Goal: Transaction & Acquisition: Purchase product/service

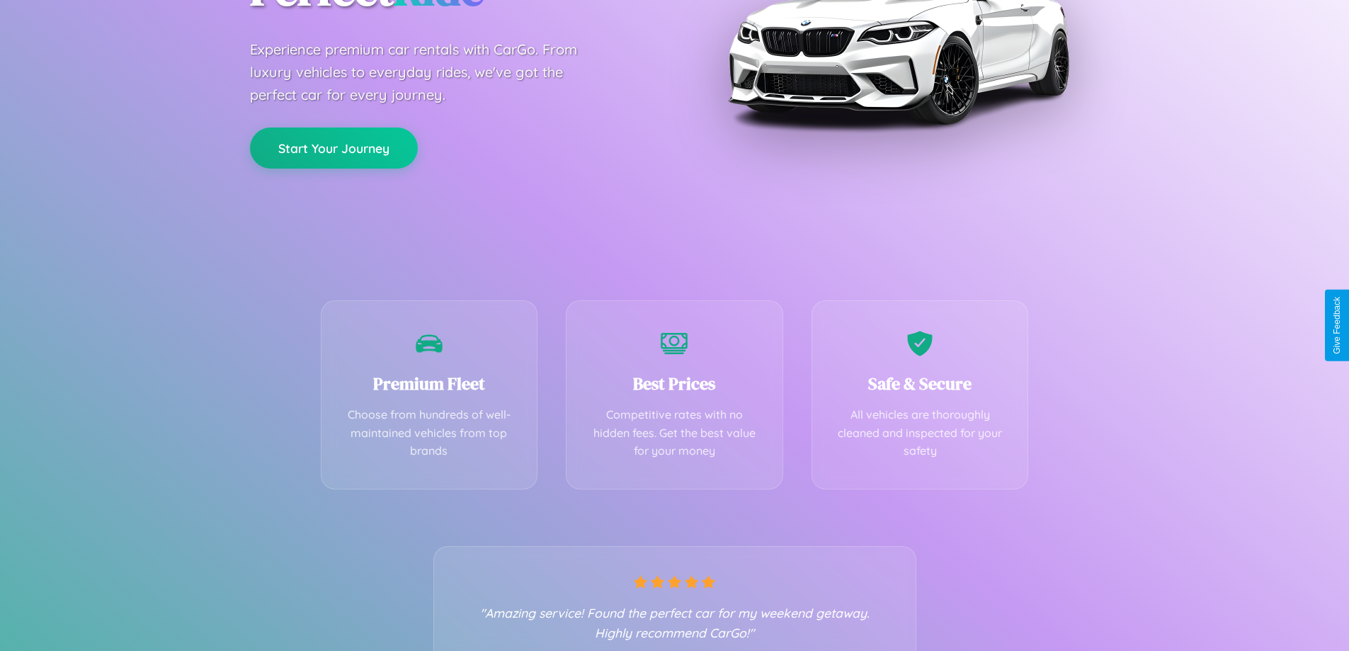
scroll to position [279, 0]
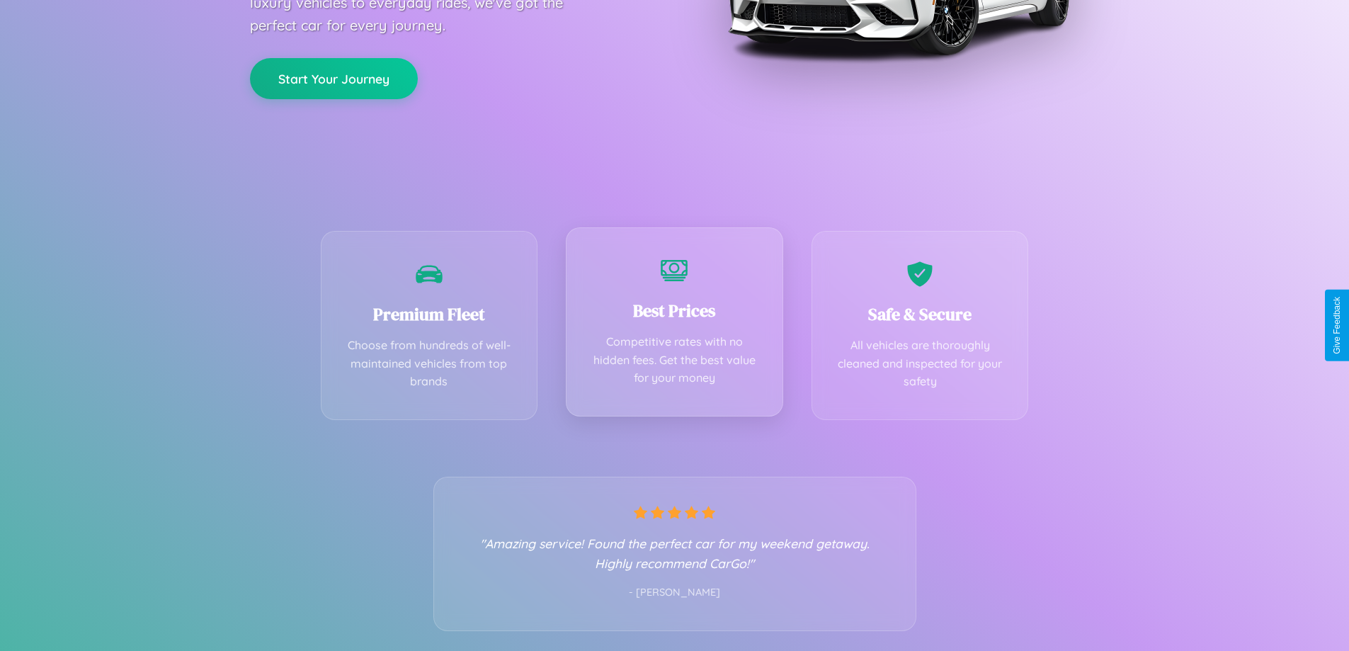
click at [674, 325] on div "Best Prices Competitive rates with no hidden fees. Get the best value for your …" at bounding box center [674, 321] width 217 height 189
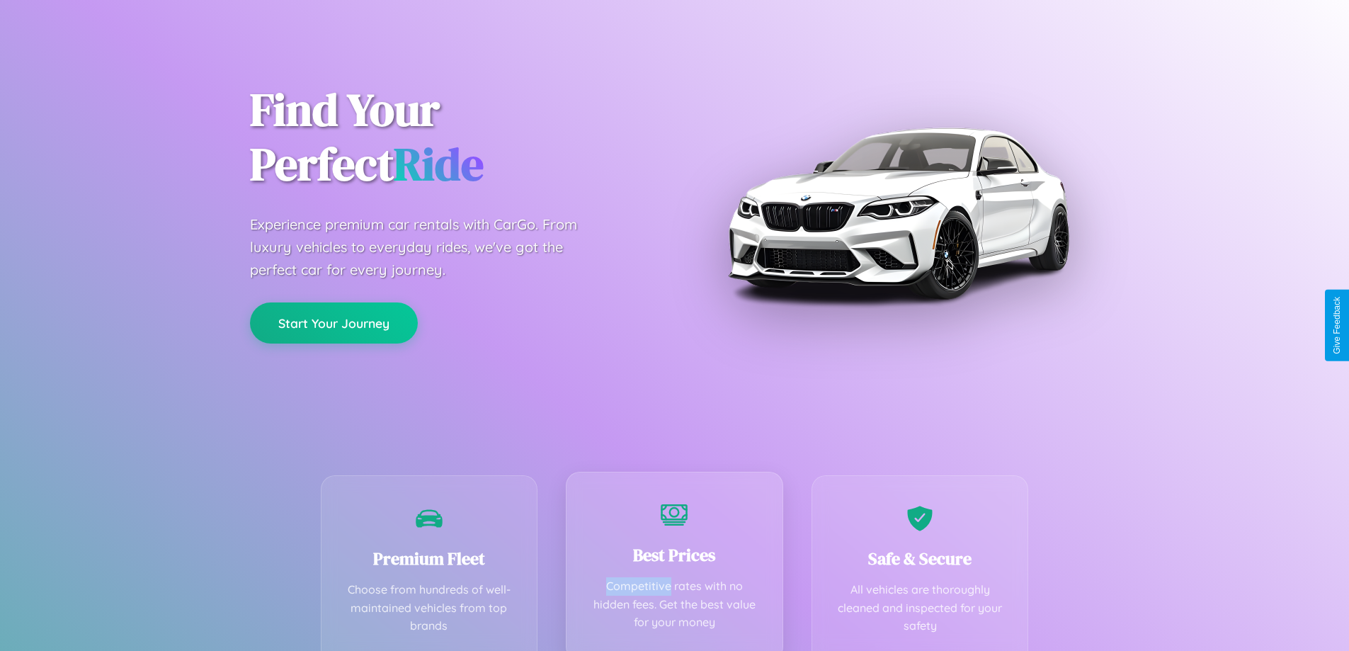
scroll to position [0, 0]
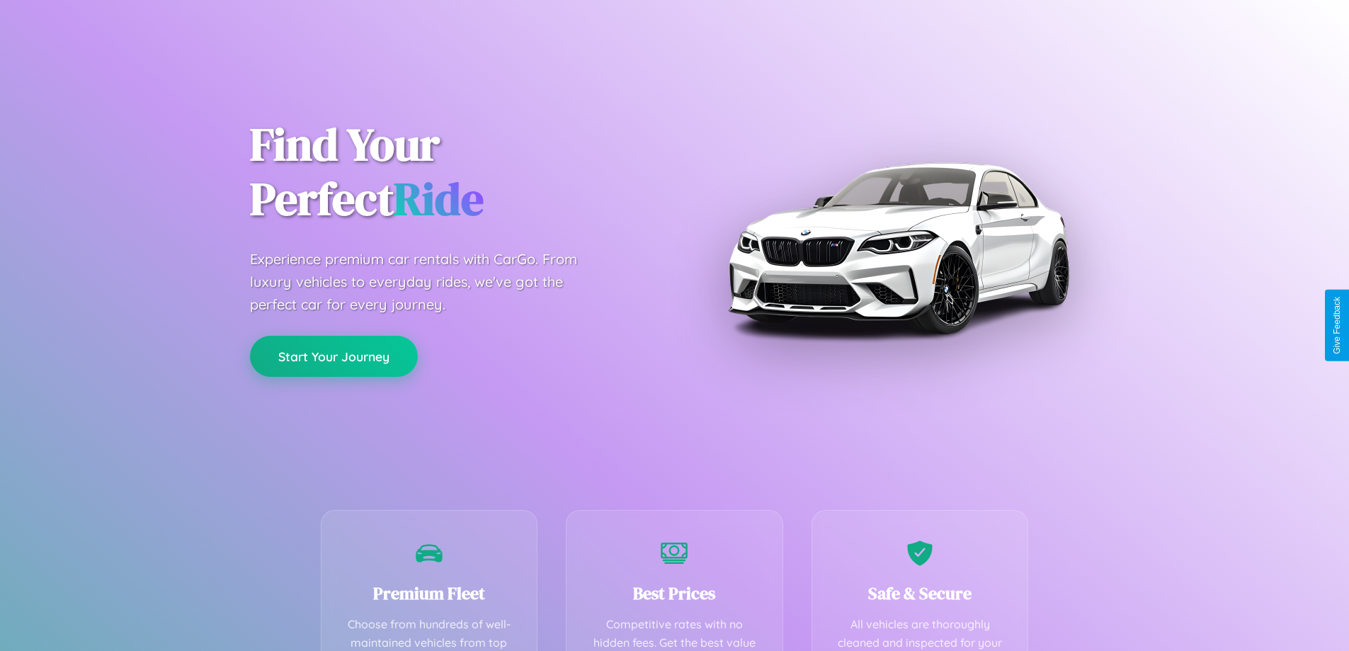
click at [333, 356] on button "Start Your Journey" at bounding box center [334, 356] width 168 height 41
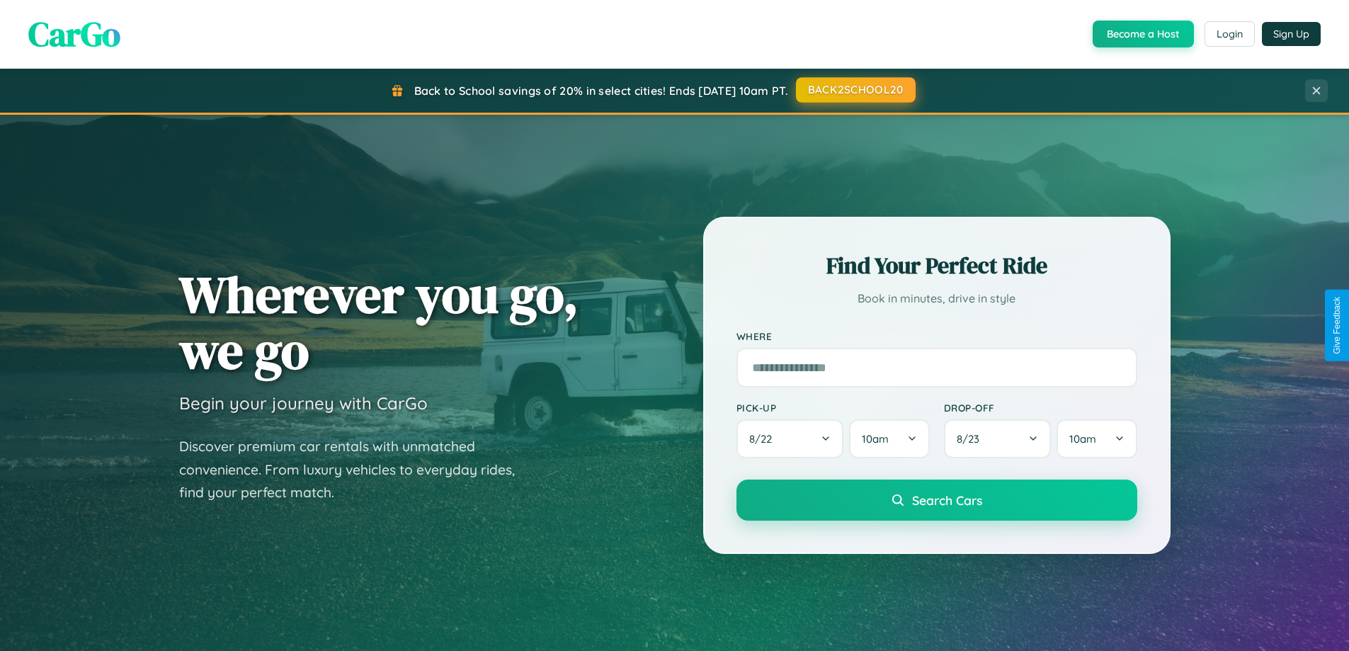
click at [854, 90] on button "BACK2SCHOOL20" at bounding box center [856, 89] width 120 height 25
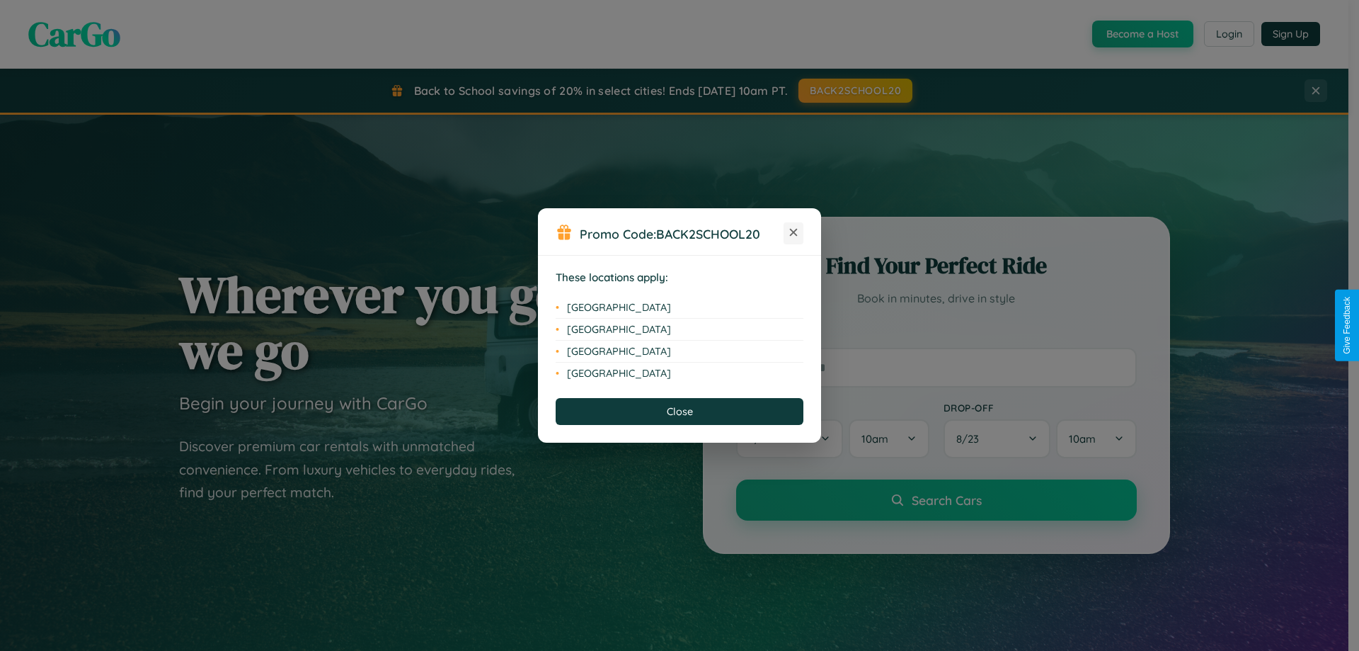
click at [794, 233] on icon at bounding box center [794, 233] width 8 height 8
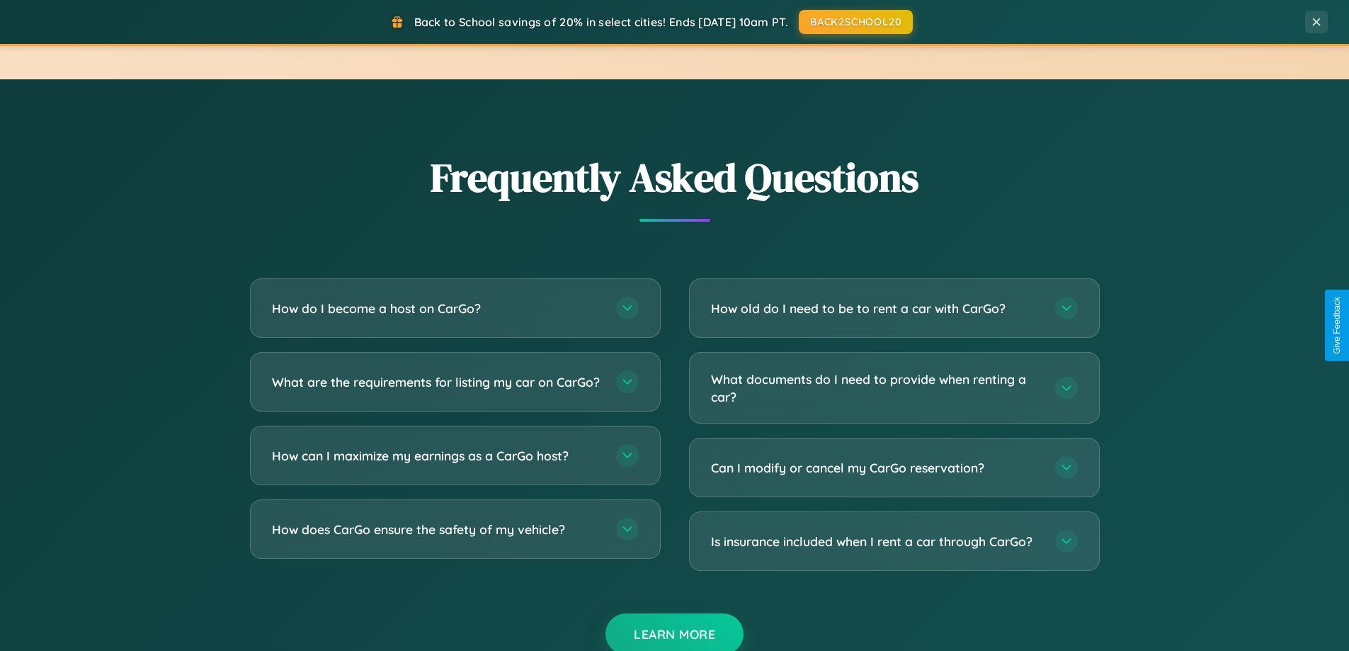
scroll to position [2724, 0]
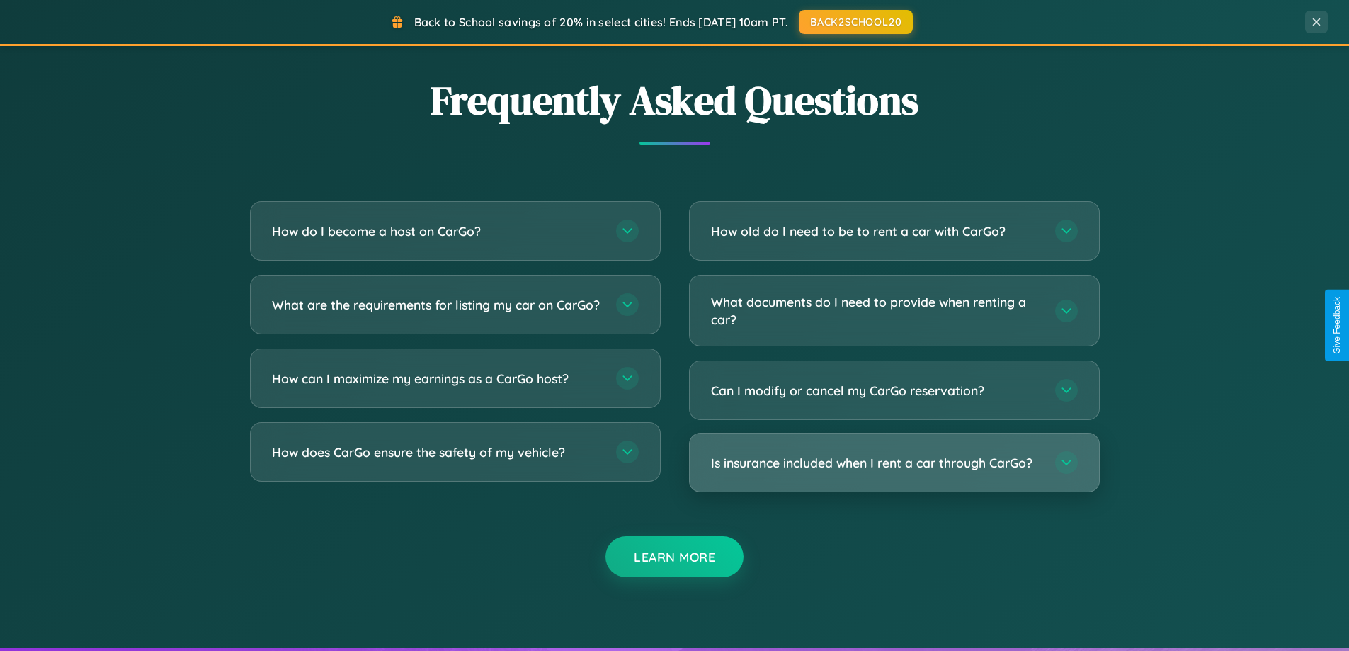
click at [893, 462] on h3 "Is insurance included when I rent a car through CarGo?" at bounding box center [876, 463] width 330 height 18
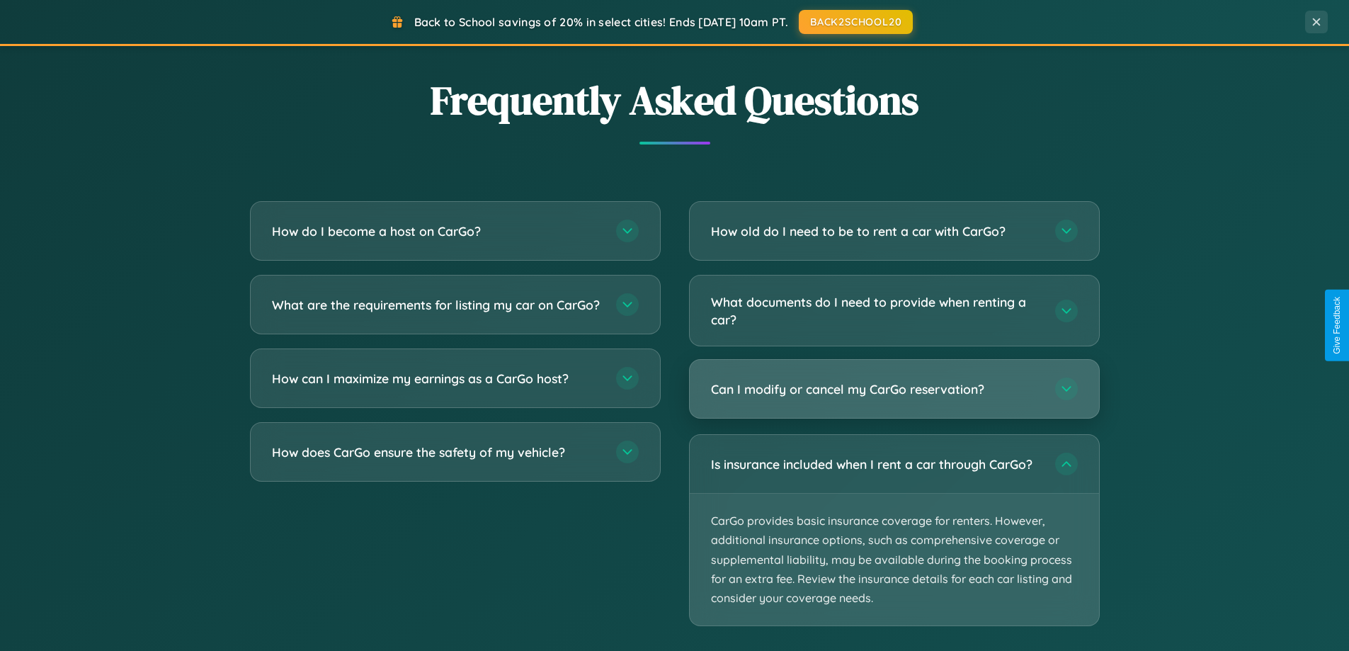
click at [893, 389] on h3 "Can I modify or cancel my CarGo reservation?" at bounding box center [876, 389] width 330 height 18
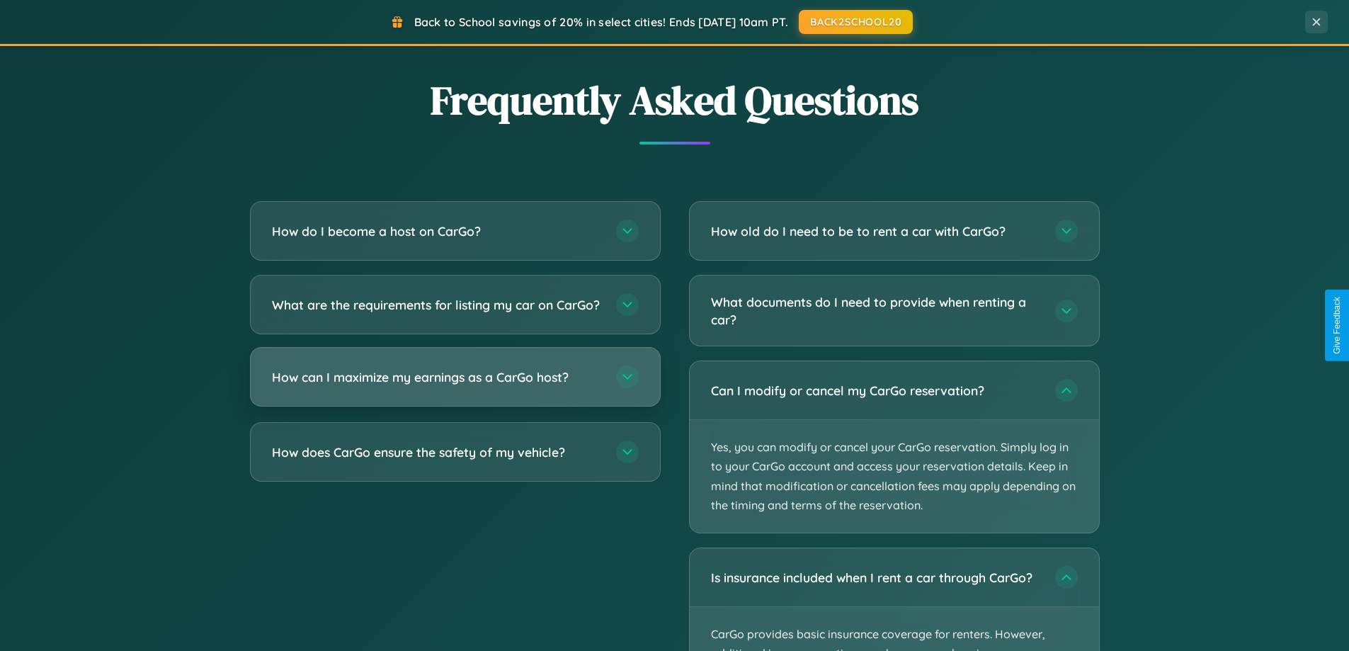
click at [455, 386] on h3 "How can I maximize my earnings as a CarGo host?" at bounding box center [437, 377] width 330 height 18
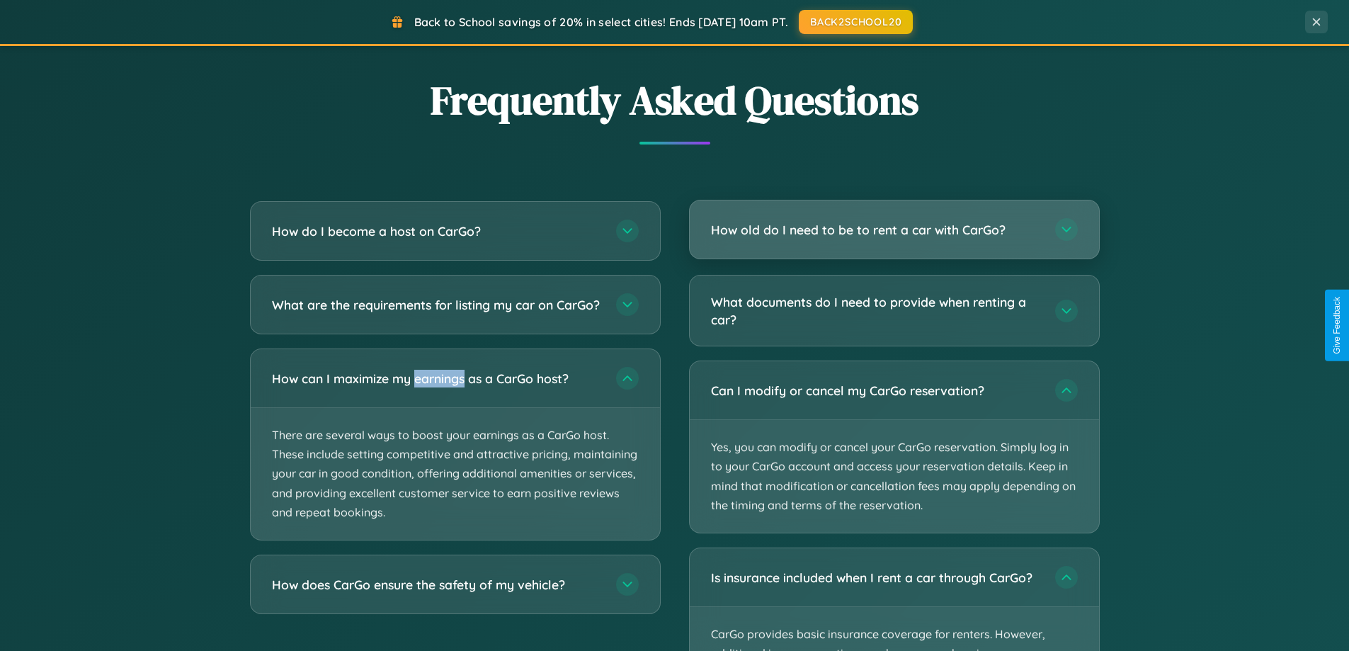
click at [893, 229] on h3 "How old do I need to be to rent a car with CarGo?" at bounding box center [876, 230] width 330 height 18
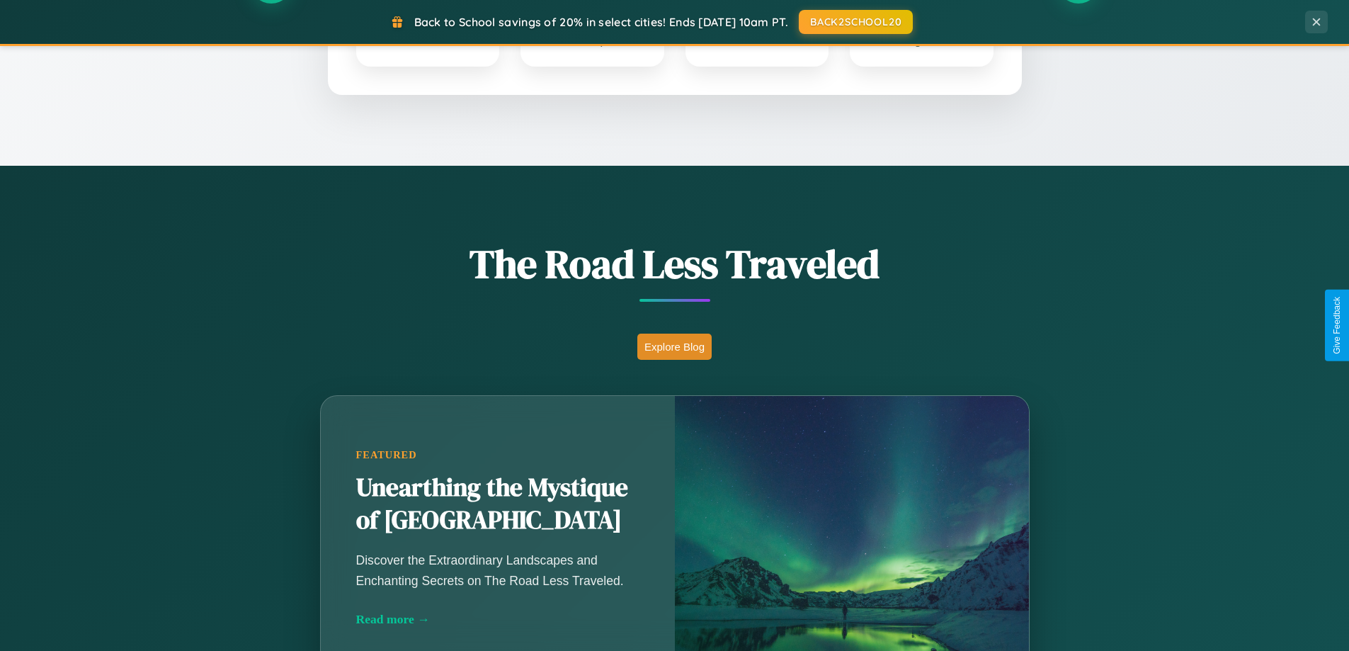
scroll to position [42, 0]
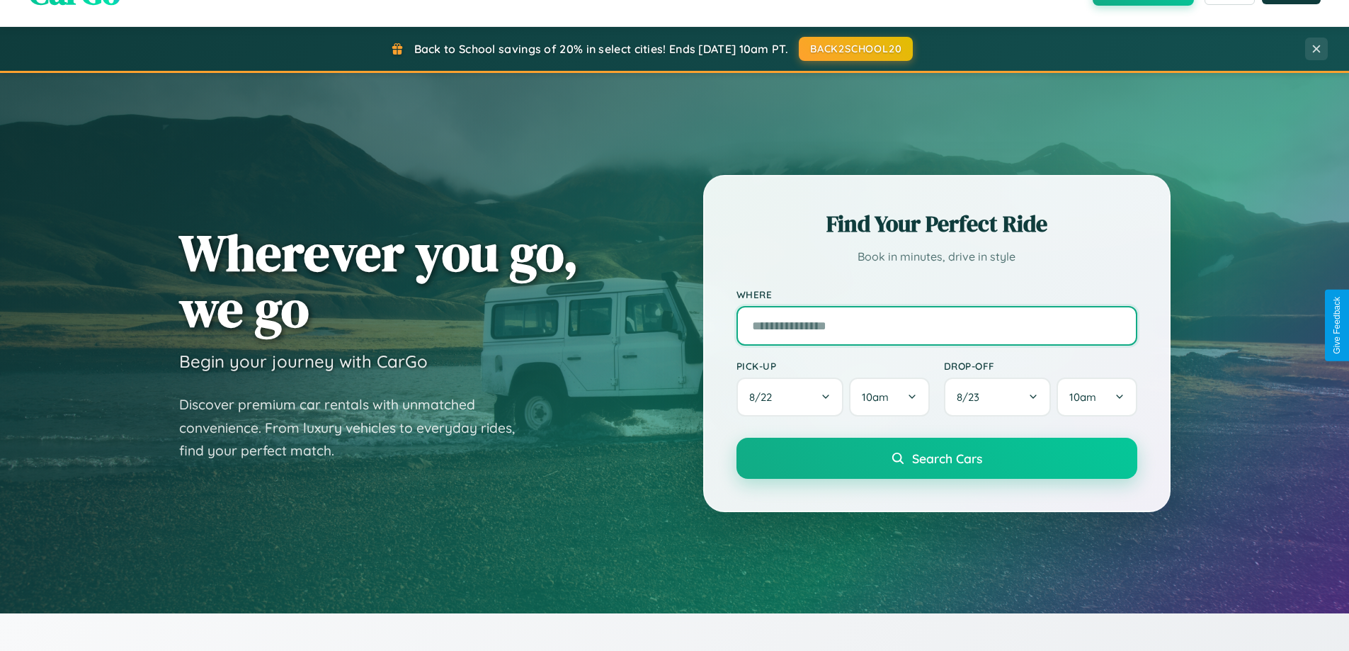
click at [936, 325] on input "text" at bounding box center [936, 326] width 401 height 40
type input "******"
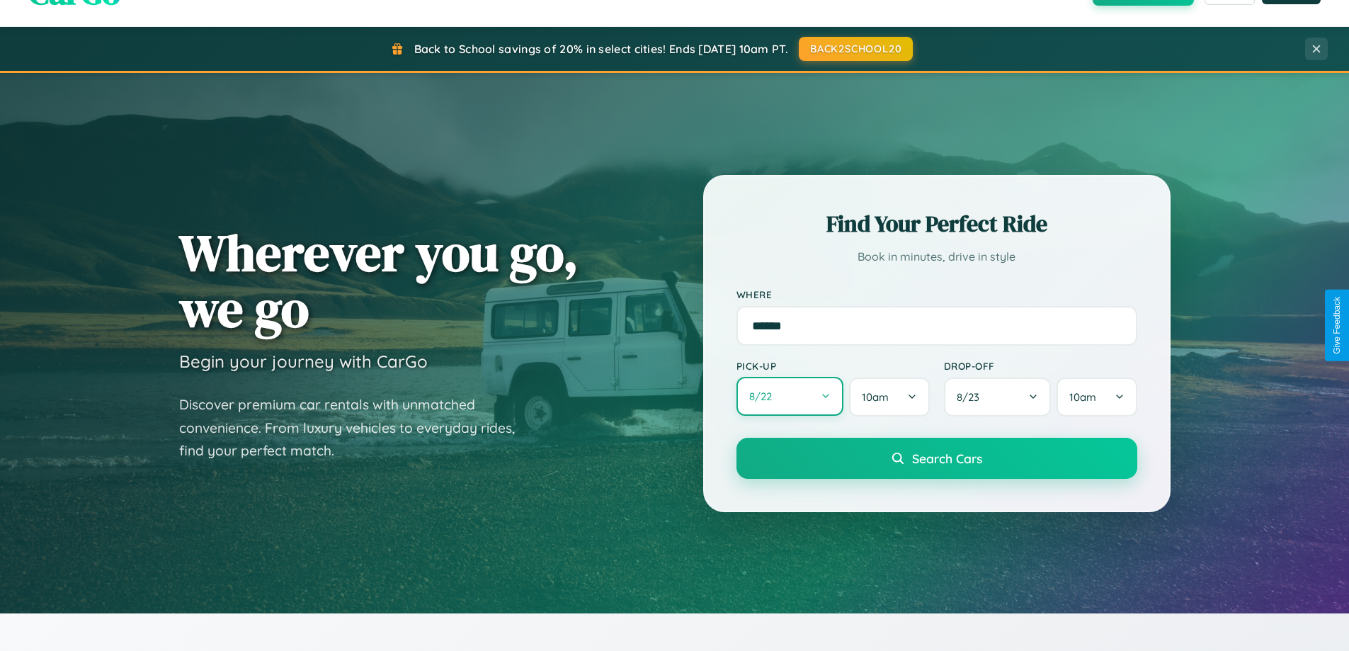
click at [789, 396] on button "8 / 22" at bounding box center [790, 396] width 108 height 39
select select "*"
select select "****"
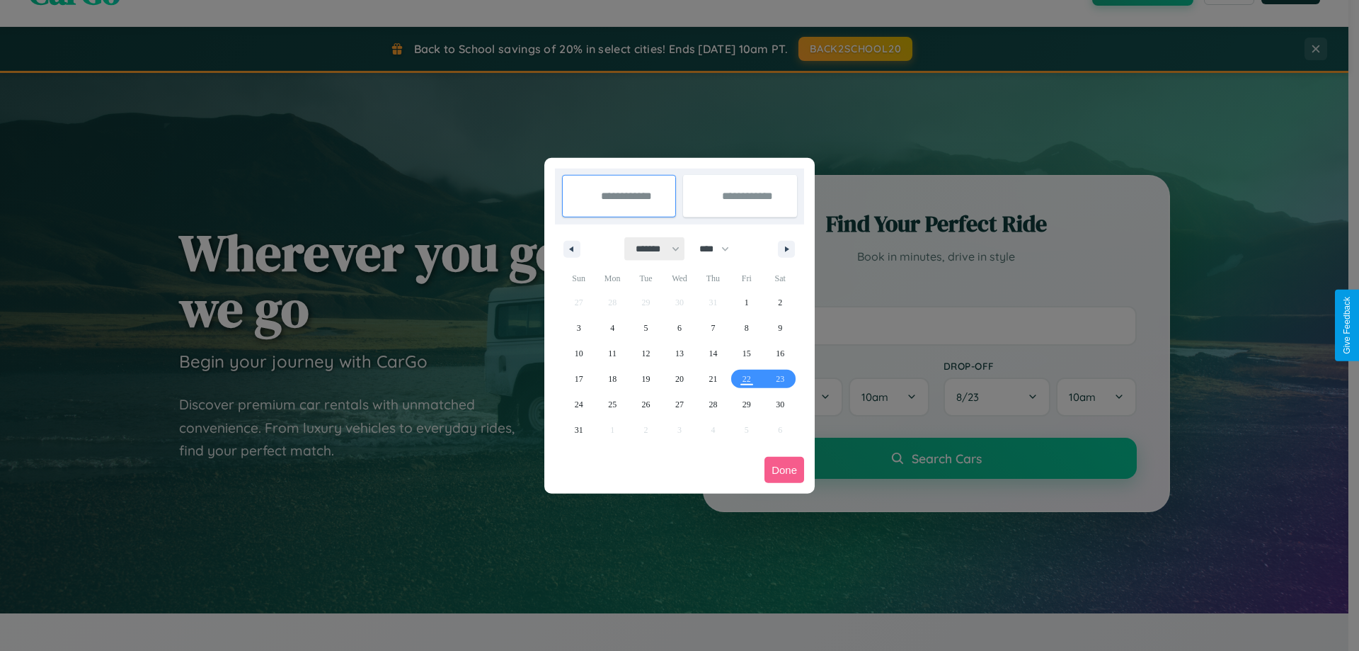
drag, startPoint x: 651, startPoint y: 248, endPoint x: 680, endPoint y: 284, distance: 45.3
click at [651, 248] on select "******* ******** ***** ***** *** **** **** ****** ********* ******* ******** **…" at bounding box center [655, 248] width 60 height 23
select select "*"
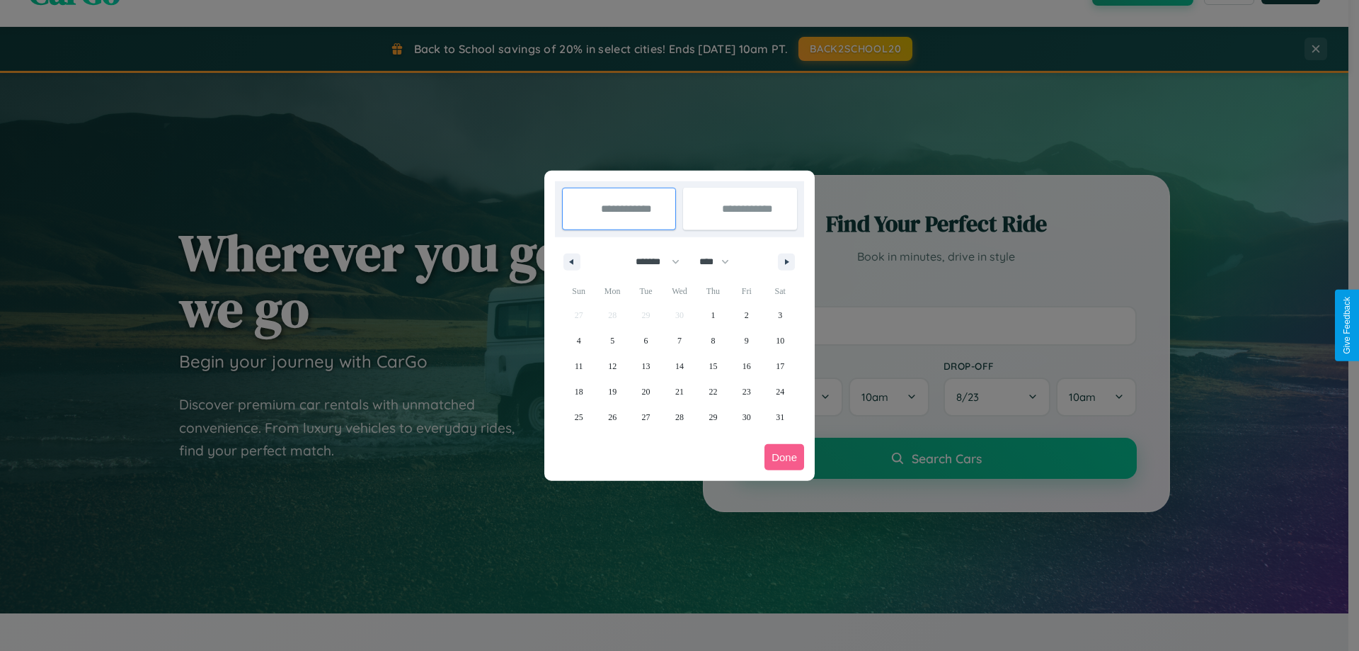
drag, startPoint x: 721, startPoint y: 261, endPoint x: 680, endPoint y: 284, distance: 46.9
click at [721, 261] on select "**** **** **** **** **** **** **** **** **** **** **** **** **** **** **** ****…" at bounding box center [713, 261] width 42 height 23
select select "****"
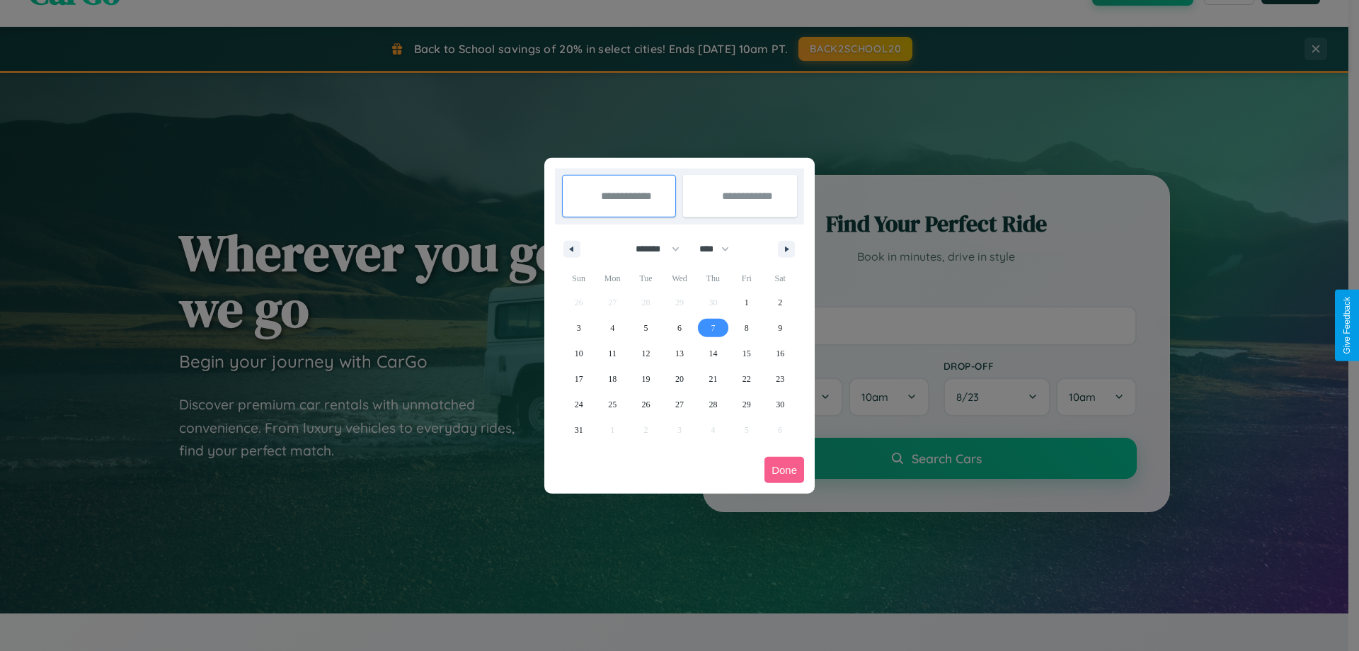
click at [713, 327] on span "7" at bounding box center [713, 327] width 4 height 25
type input "**********"
click at [713, 353] on span "14" at bounding box center [713, 353] width 8 height 25
type input "**********"
click at [784, 469] on button "Done" at bounding box center [785, 470] width 40 height 26
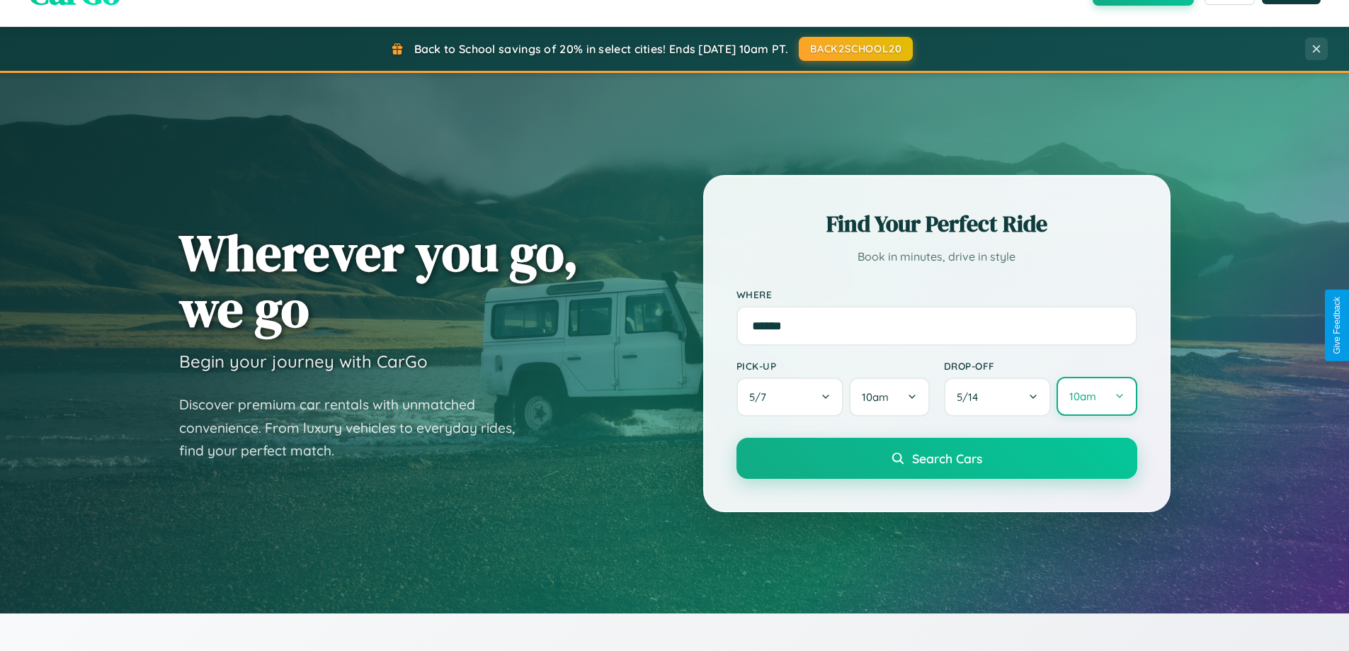
click at [1096, 396] on button "10am" at bounding box center [1096, 396] width 80 height 39
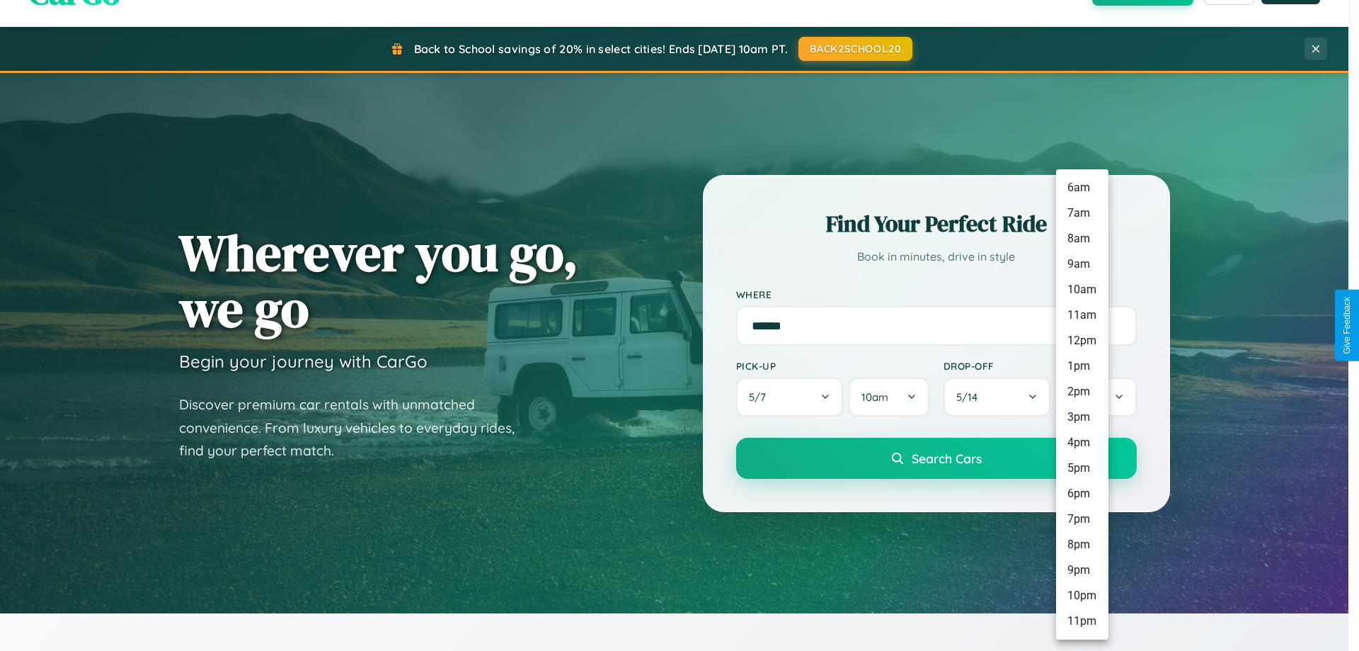
click at [1082, 391] on li "2pm" at bounding box center [1082, 391] width 52 height 25
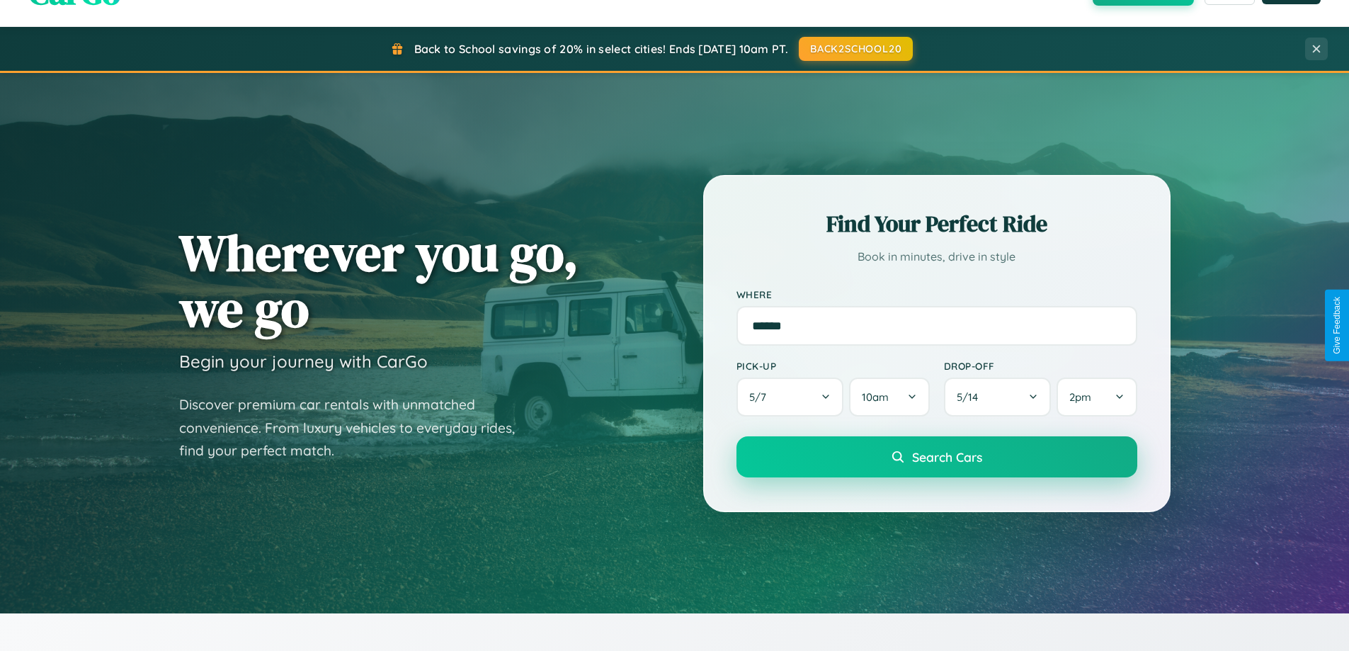
click at [936, 458] on span "Search Cars" at bounding box center [947, 457] width 70 height 16
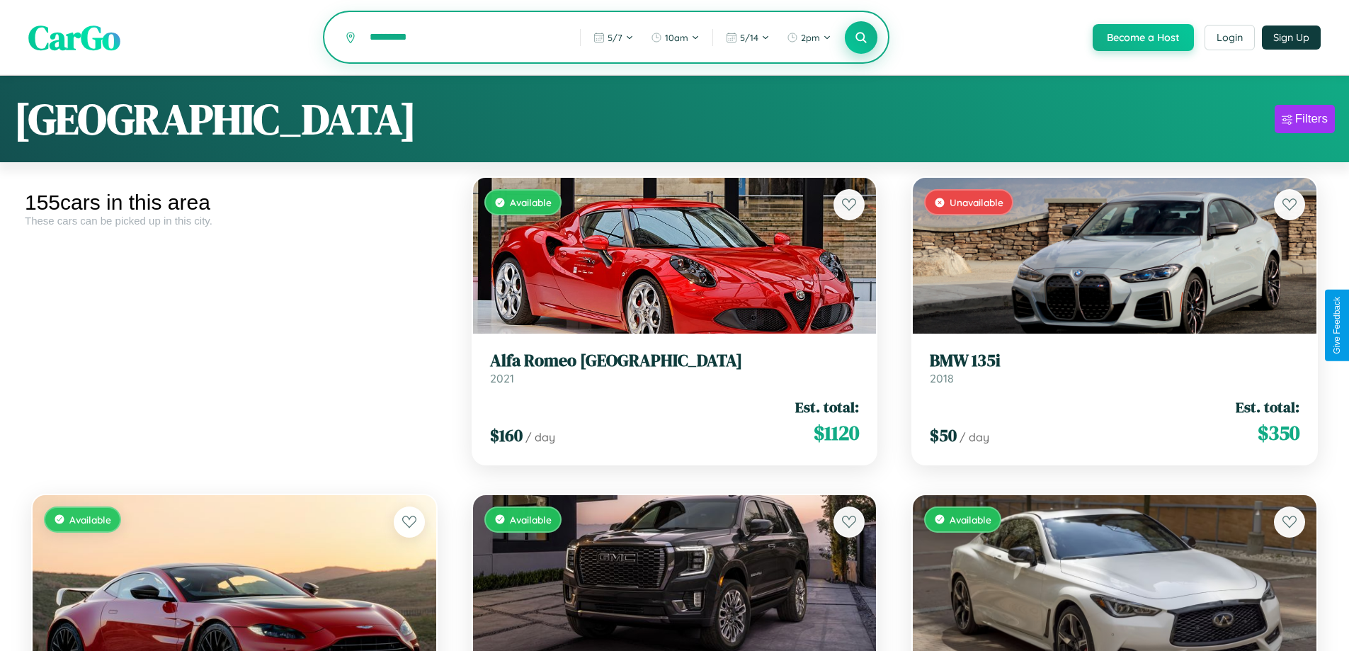
type input "*********"
click at [860, 38] on icon at bounding box center [860, 36] width 13 height 13
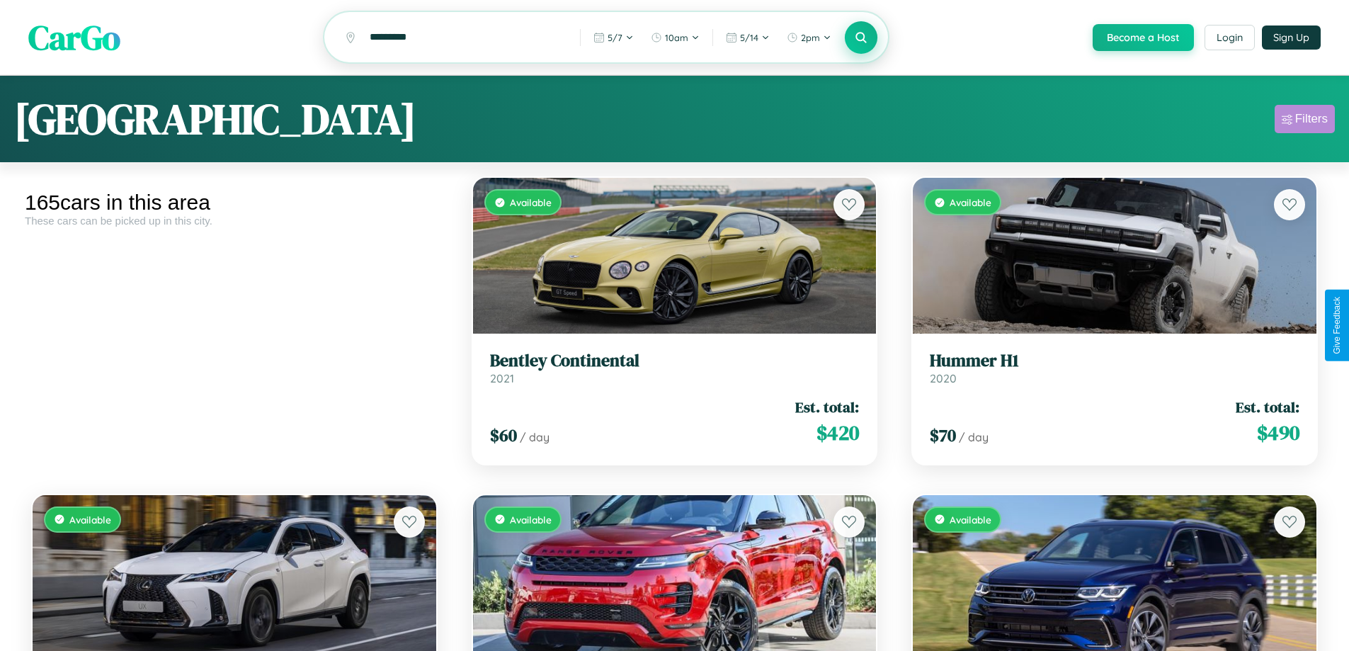
click at [1304, 121] on div "Filters" at bounding box center [1311, 119] width 33 height 14
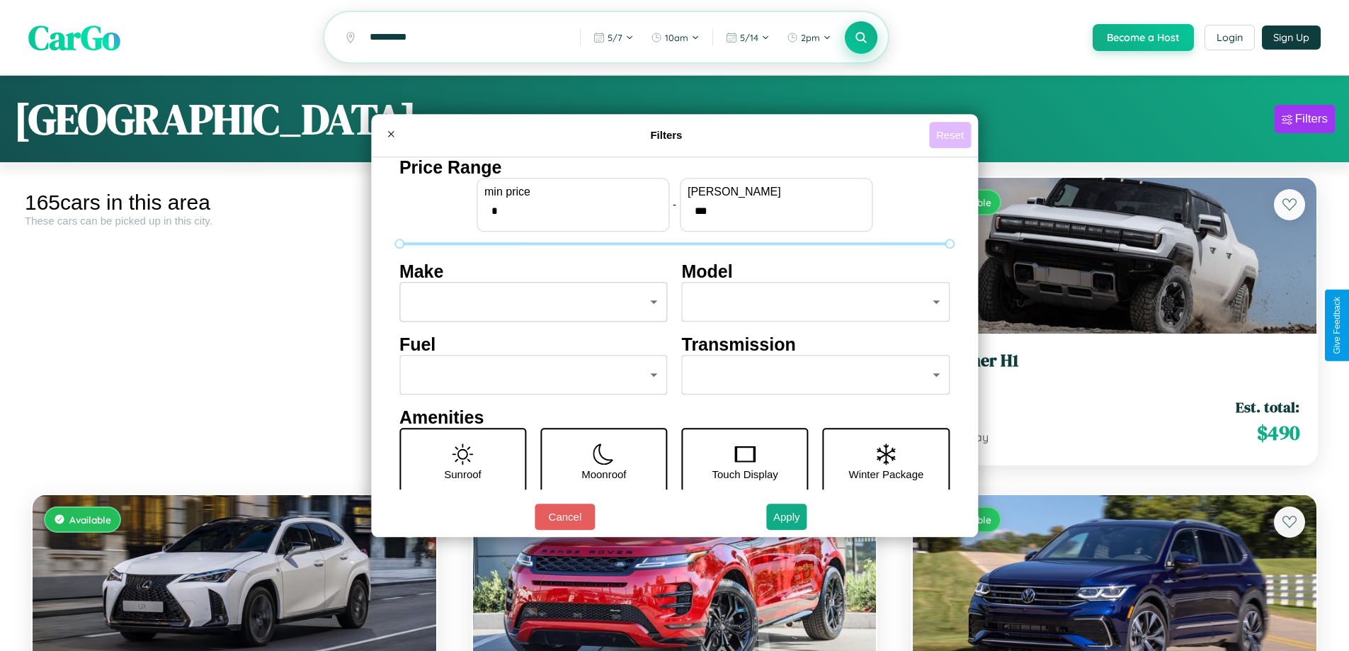
click at [951, 135] on button "Reset" at bounding box center [950, 135] width 42 height 26
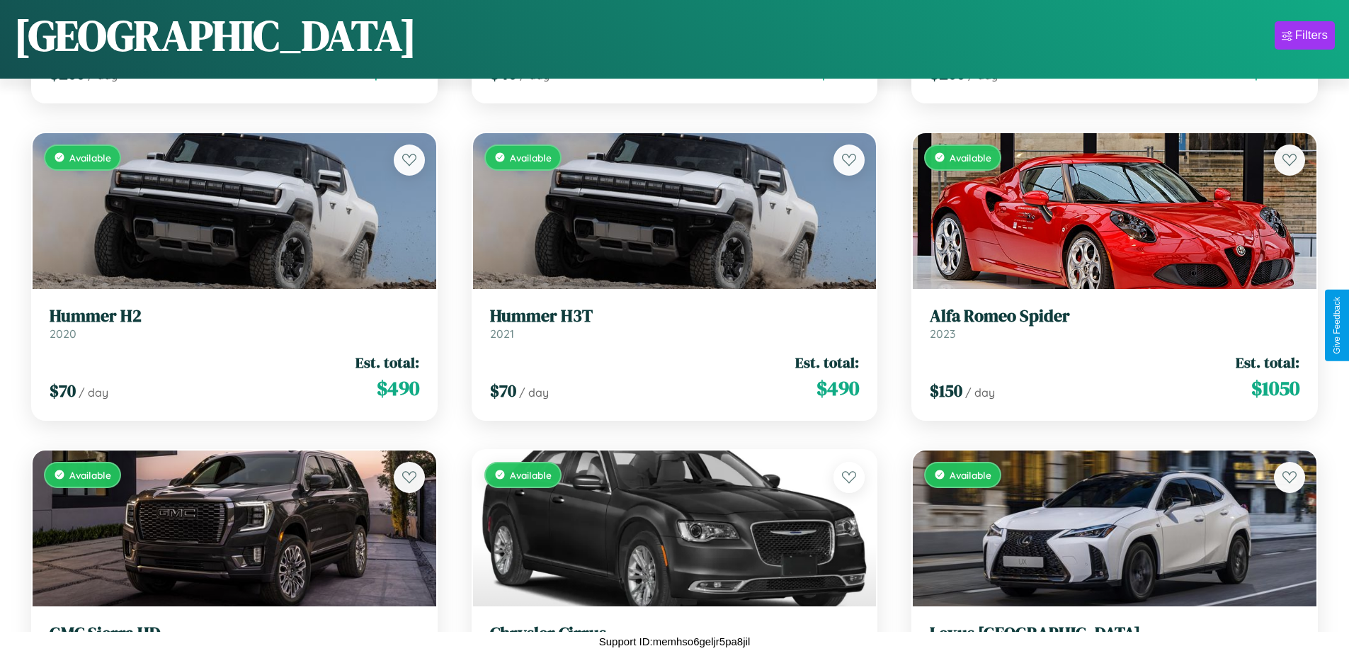
scroll to position [8442, 0]
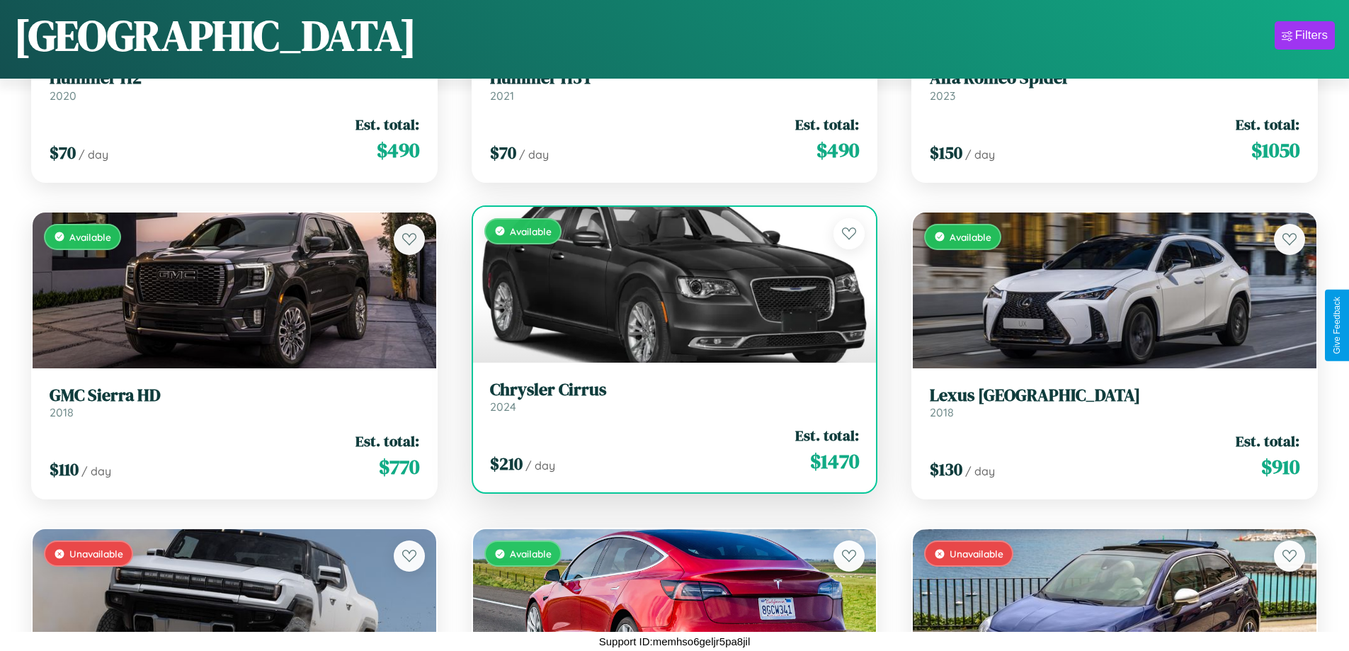
click at [668, 401] on link "Chrysler Cirrus 2024" at bounding box center [675, 396] width 370 height 35
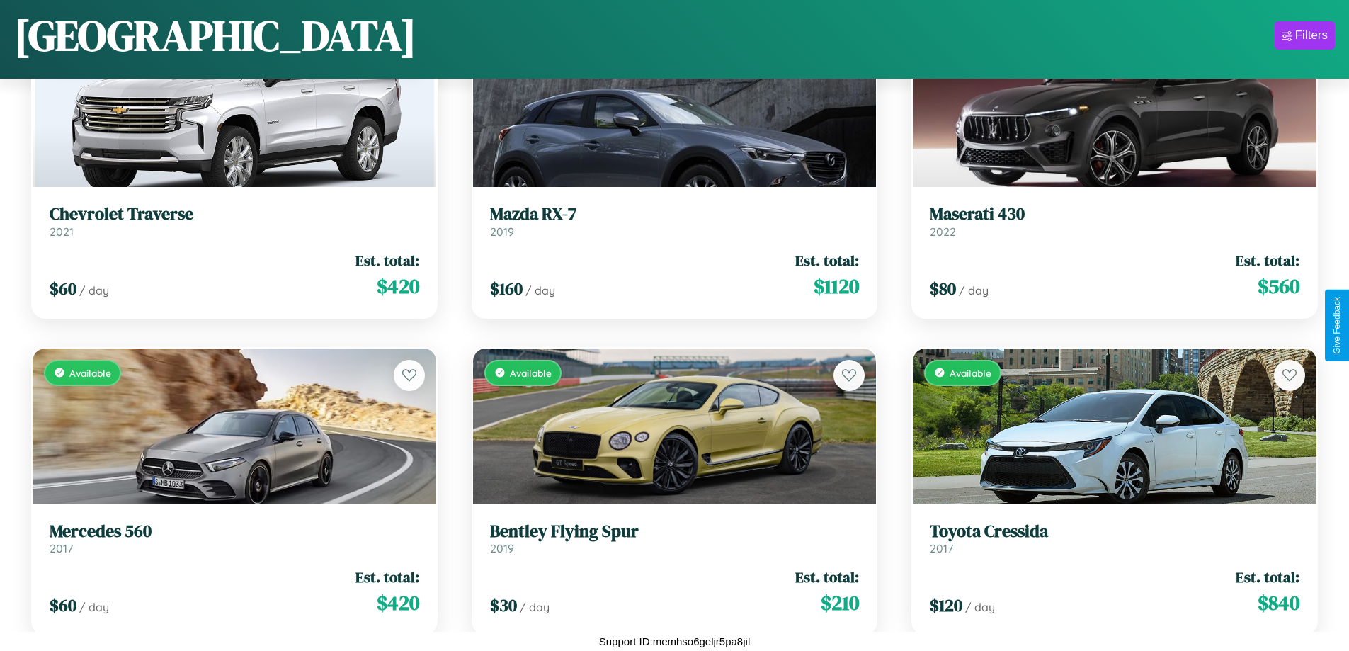
scroll to position [16050, 0]
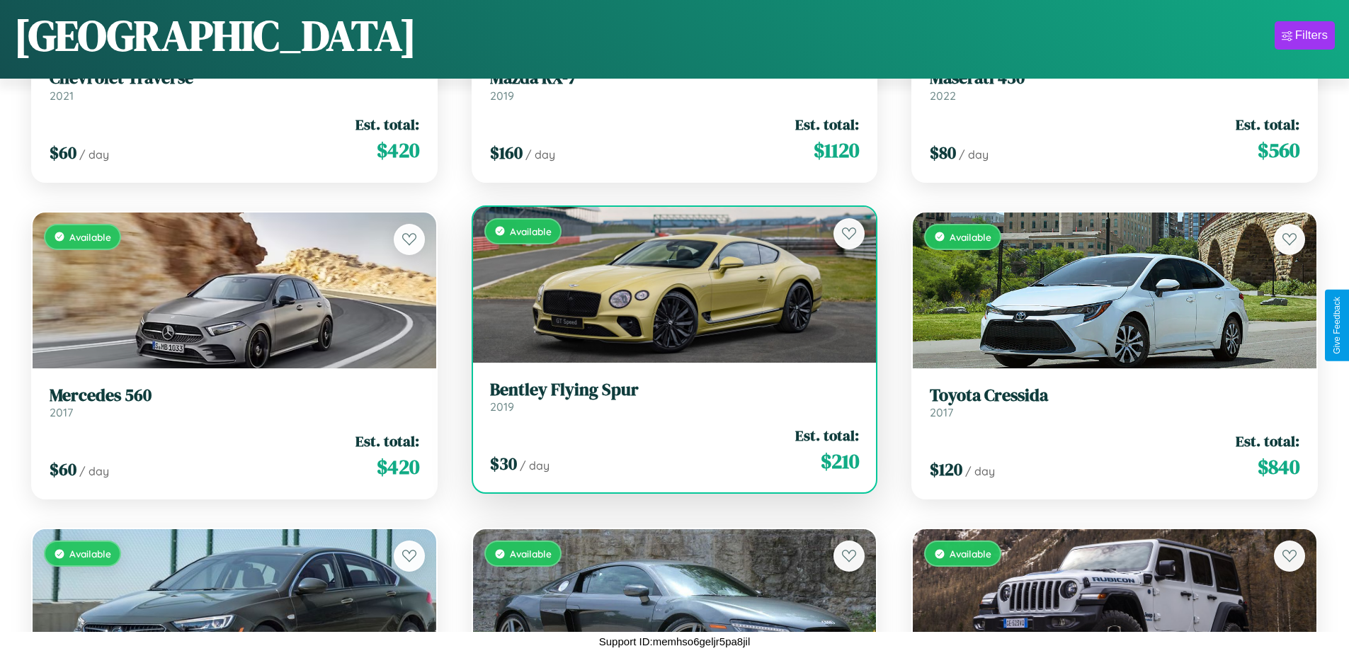
click at [668, 450] on div "$ 30 / day Est. total: $ 210" at bounding box center [675, 450] width 370 height 50
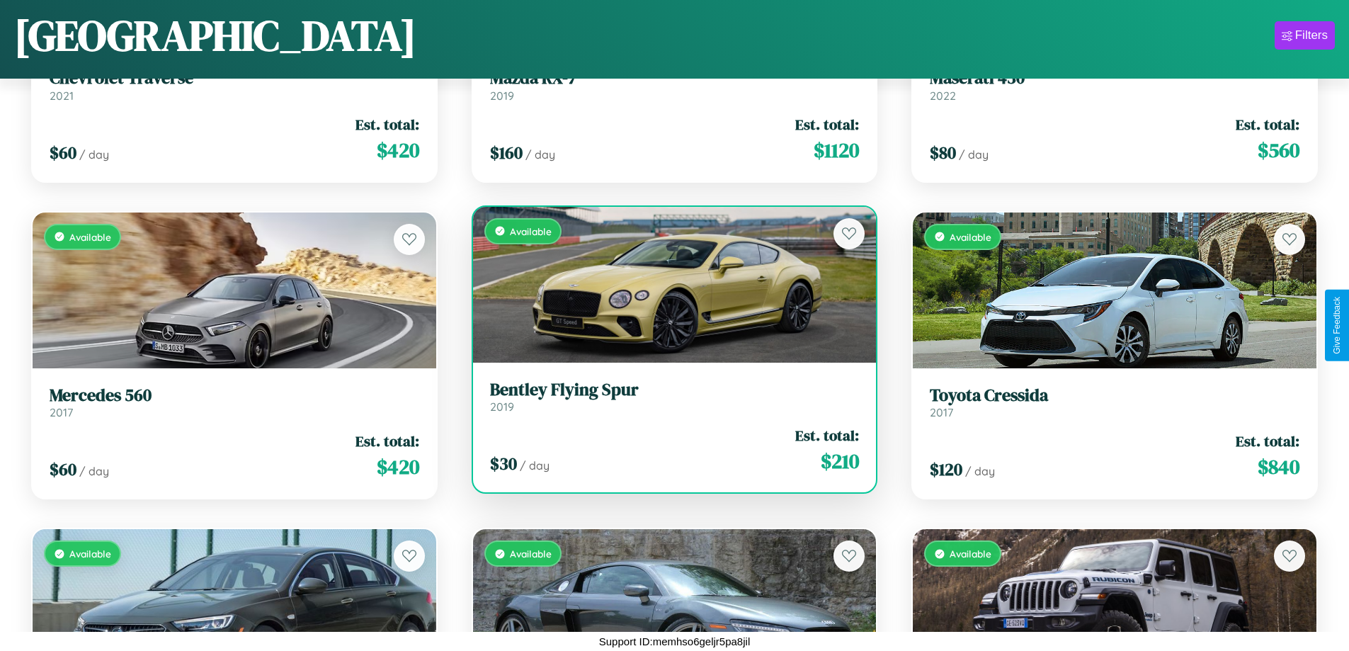
click at [668, 450] on div "$ 30 / day Est. total: $ 210" at bounding box center [675, 450] width 370 height 50
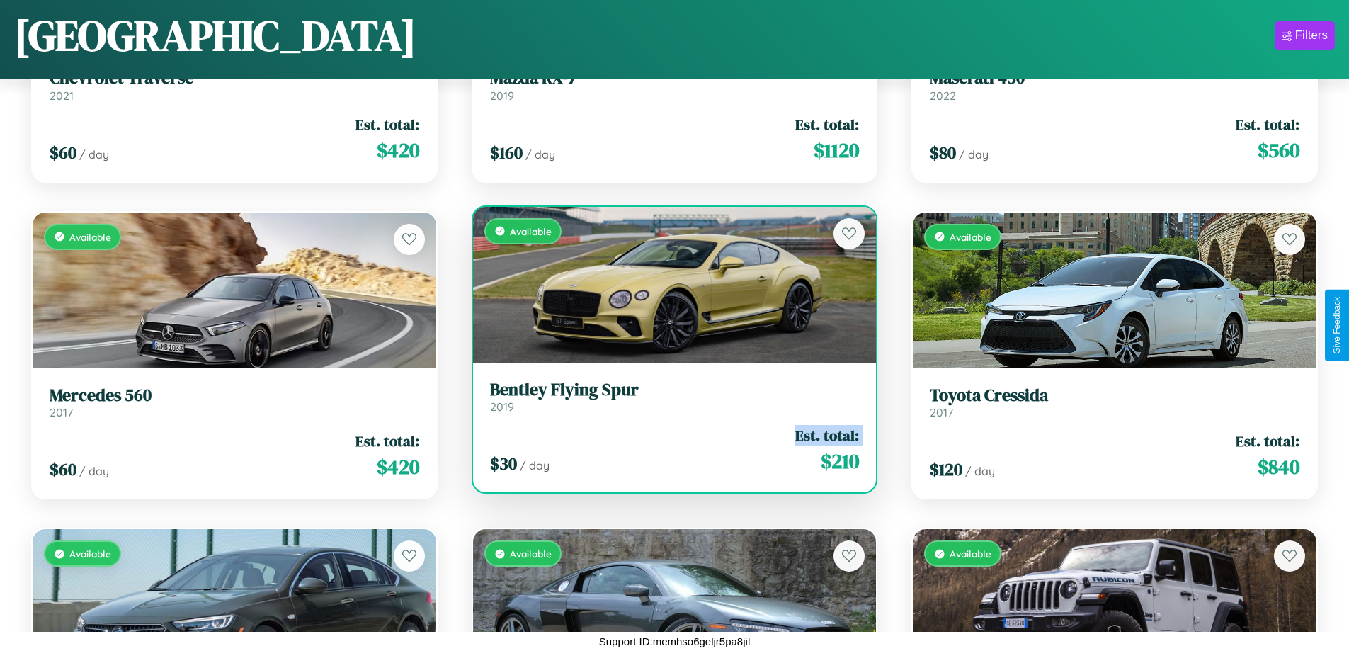
click at [668, 450] on div "$ 30 / day Est. total: $ 210" at bounding box center [675, 450] width 370 height 50
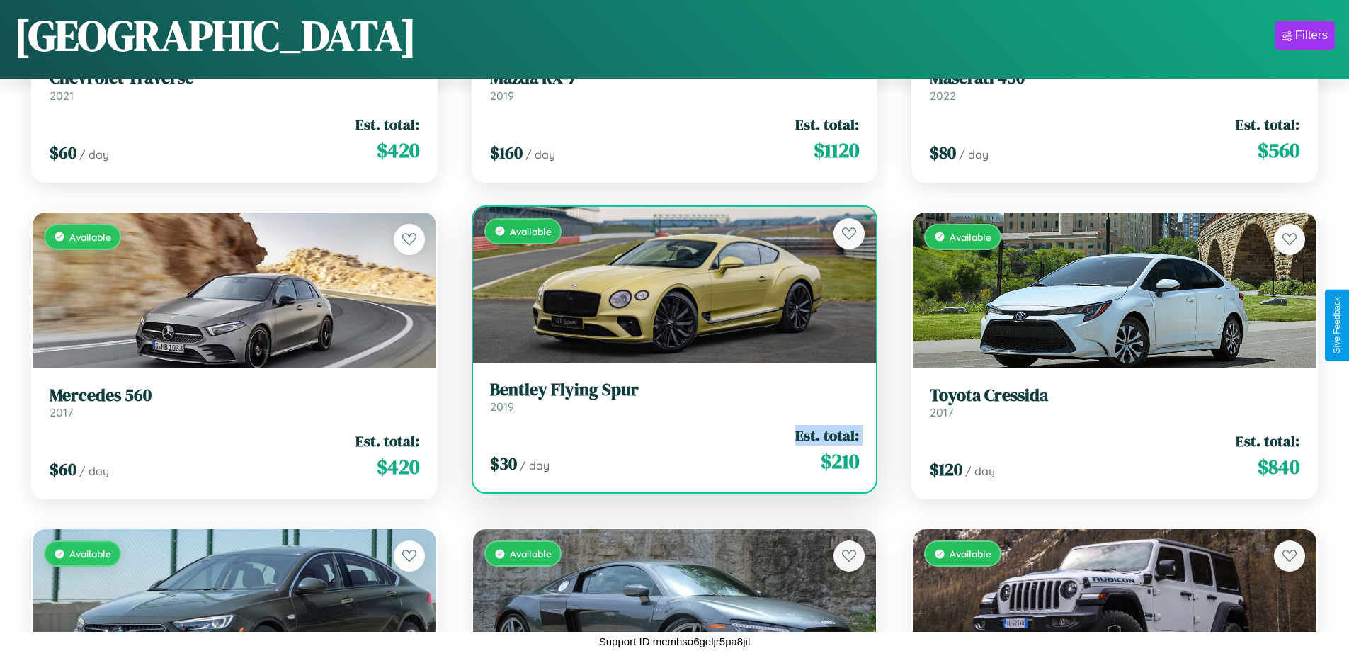
click at [668, 450] on div "$ 30 / day Est. total: $ 210" at bounding box center [675, 450] width 370 height 50
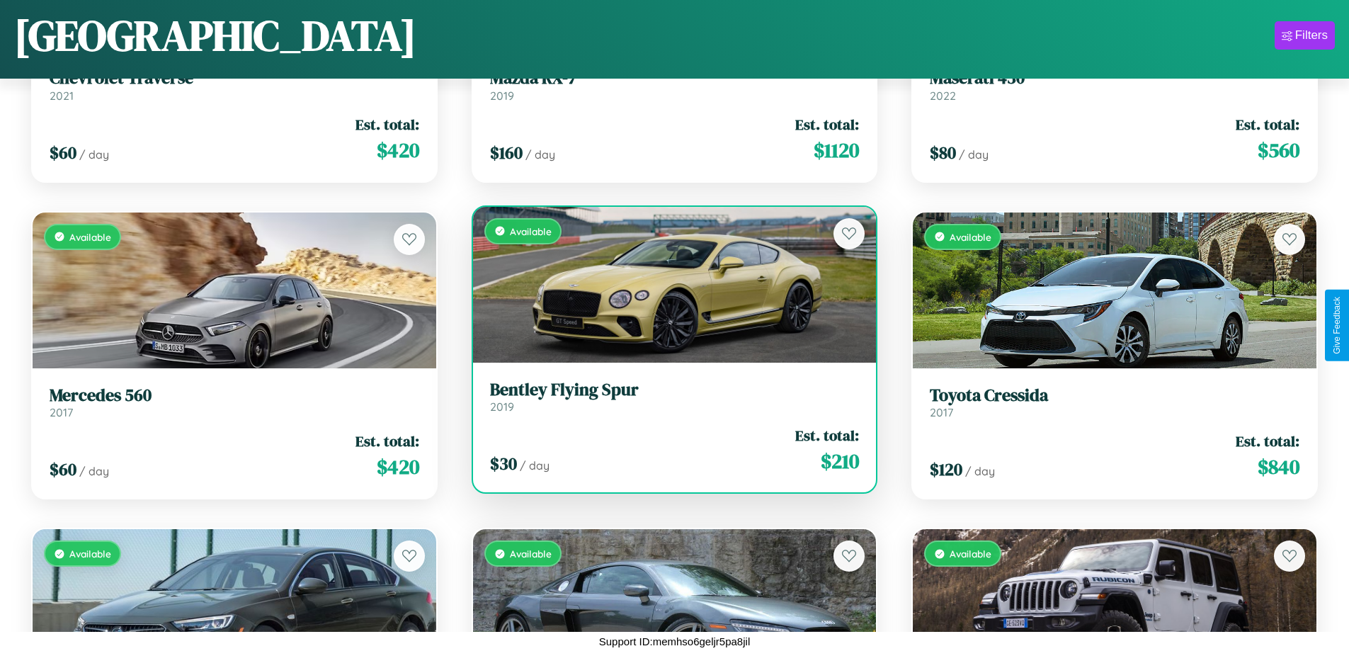
click at [668, 450] on div "$ 30 / day Est. total: $ 210" at bounding box center [675, 450] width 370 height 50
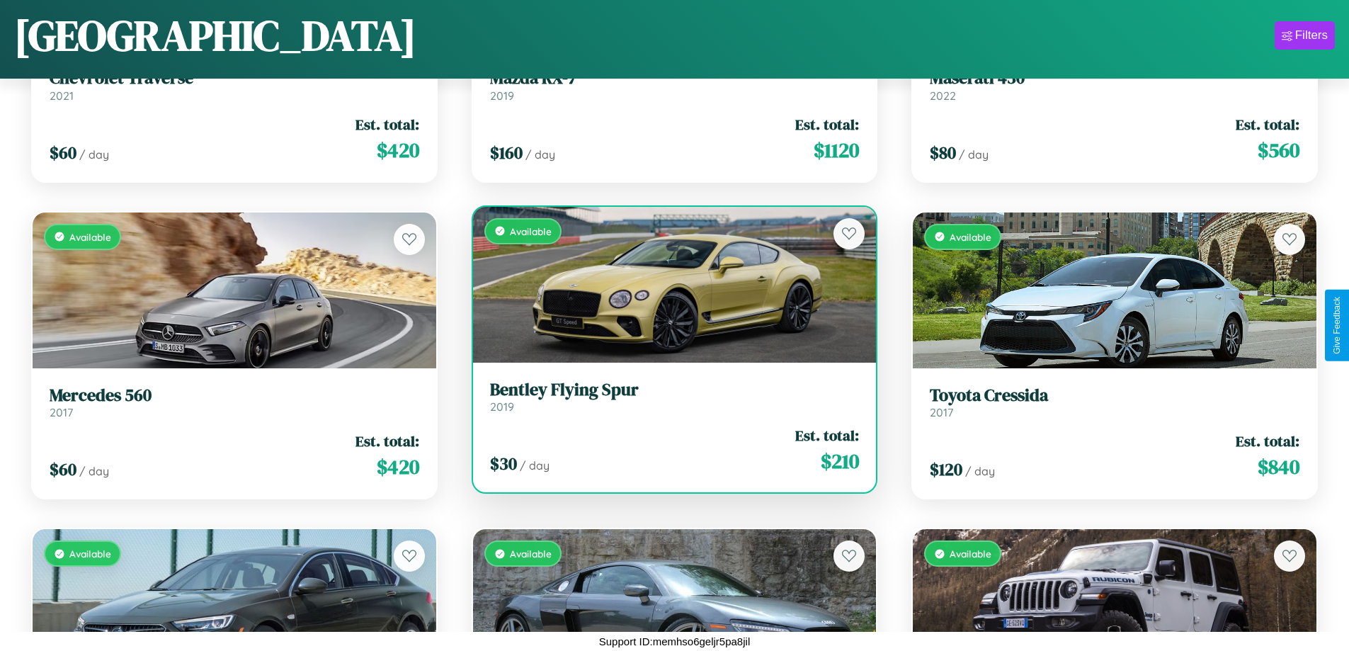
click at [668, 396] on h3 "Bentley Flying Spur" at bounding box center [675, 389] width 370 height 21
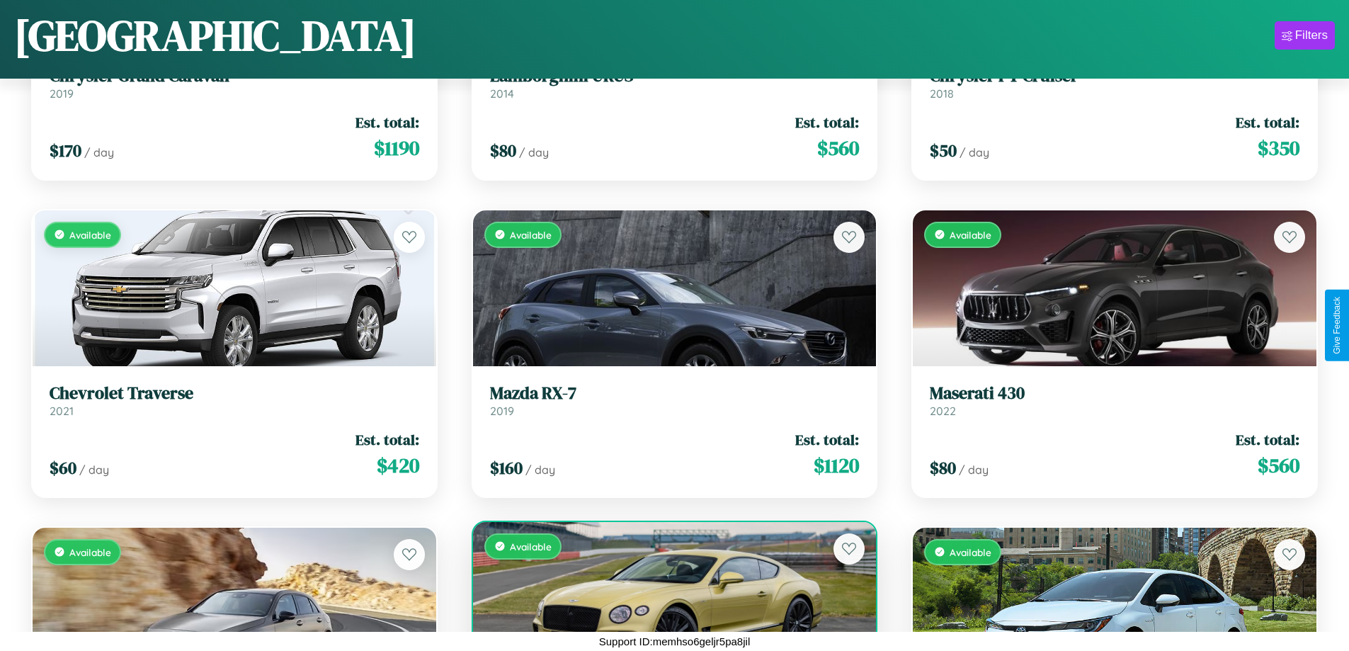
scroll to position [13831, 0]
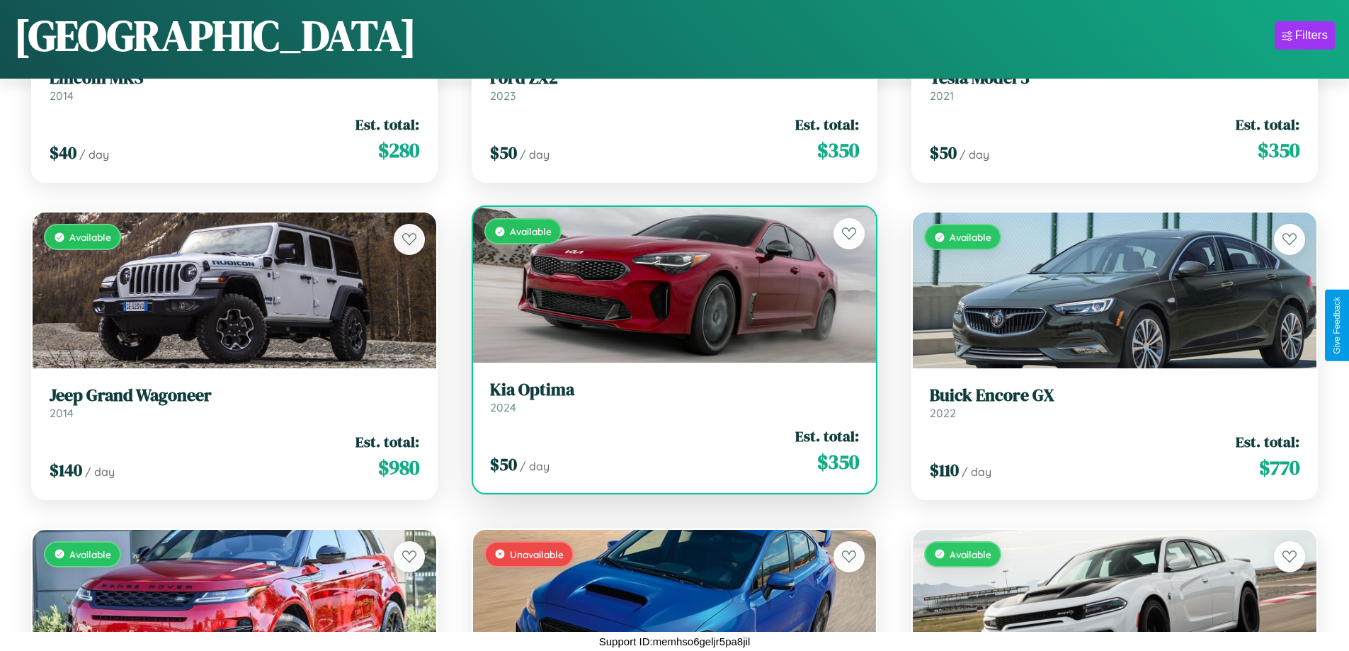
click at [668, 396] on h3 "Kia Optima" at bounding box center [675, 389] width 370 height 21
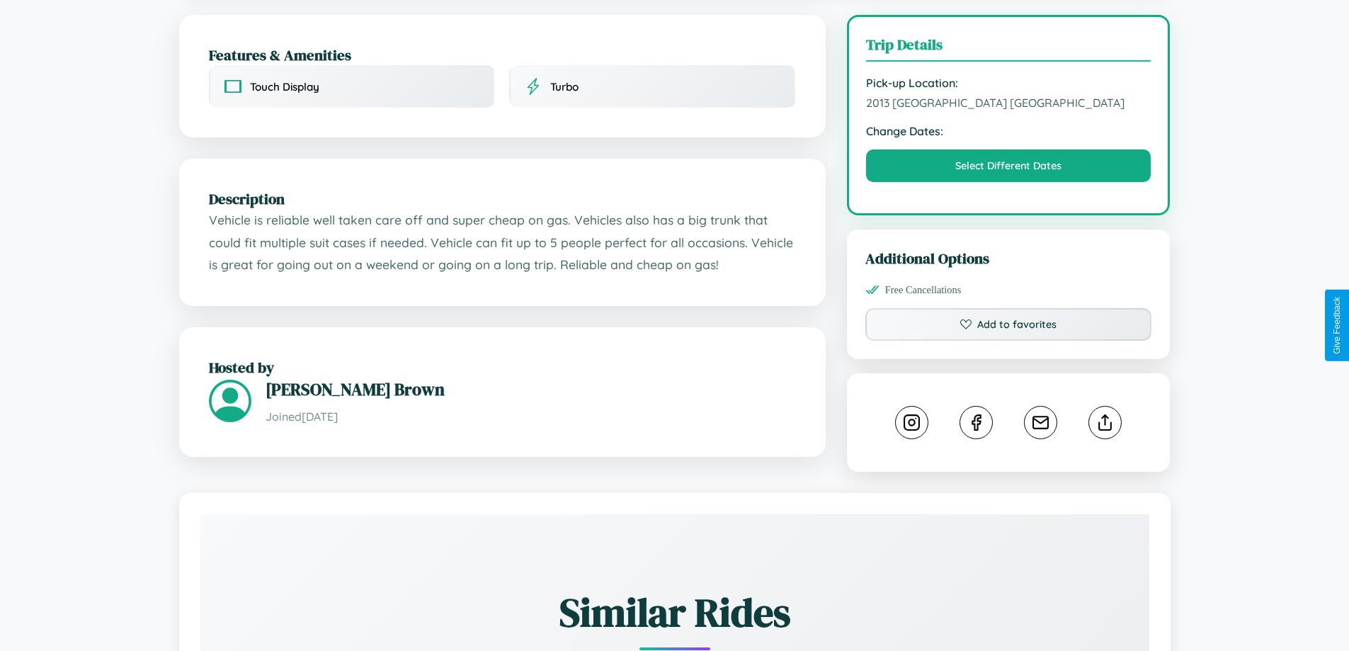
scroll to position [367, 0]
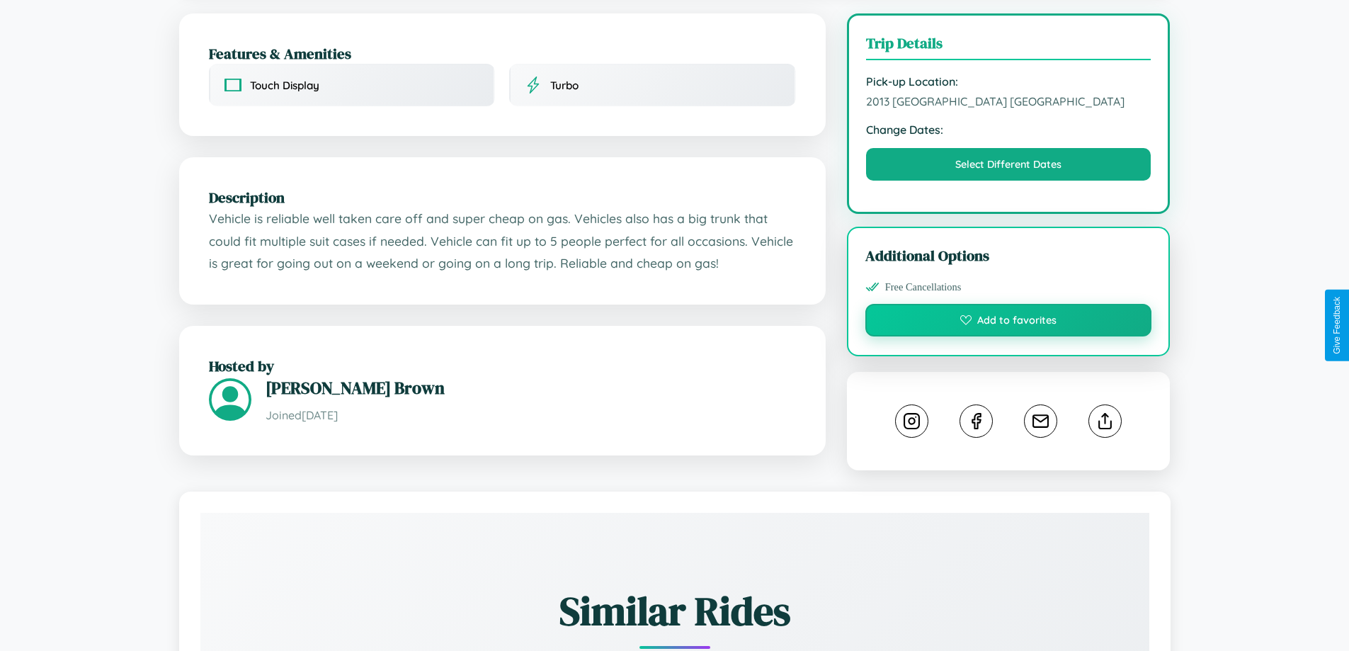
click at [1008, 322] on button "Add to favorites" at bounding box center [1008, 320] width 287 height 33
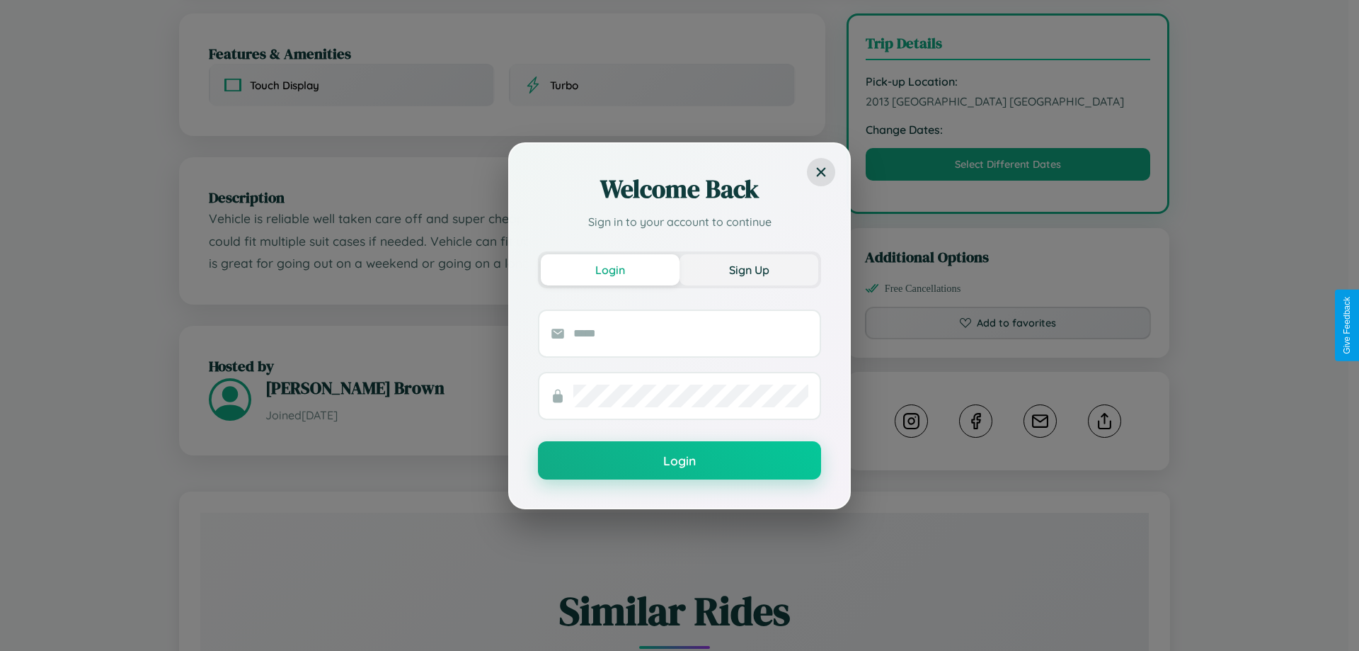
click at [749, 269] on button "Sign Up" at bounding box center [749, 269] width 139 height 31
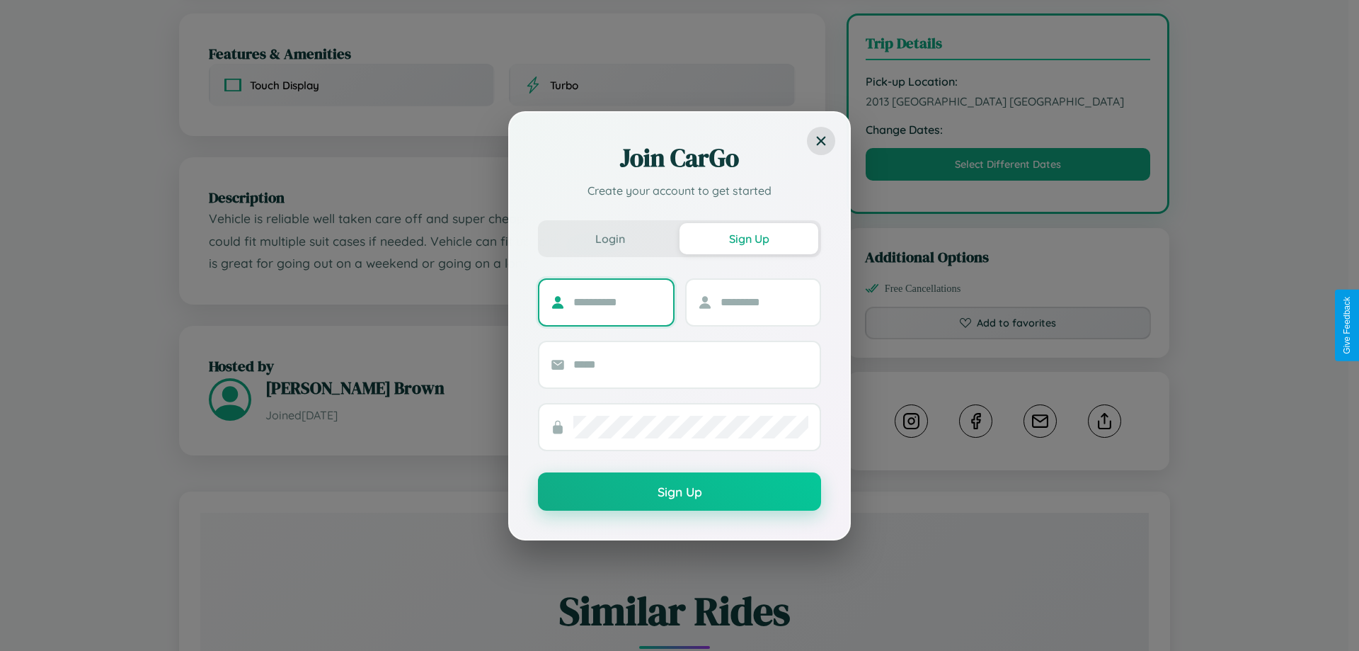
click at [617, 302] on input "text" at bounding box center [617, 302] width 88 height 23
type input "*****"
click at [764, 302] on input "text" at bounding box center [765, 302] width 88 height 23
type input "***"
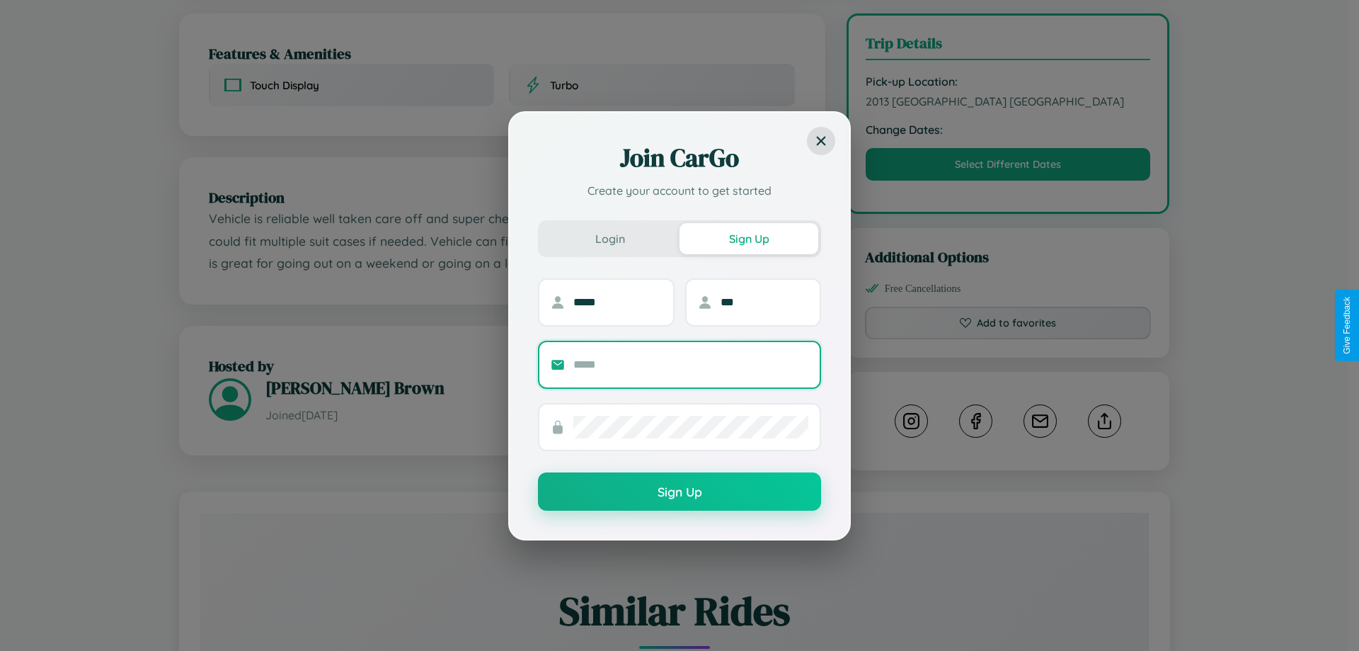
click at [691, 364] on input "text" at bounding box center [690, 364] width 235 height 23
type input "**********"
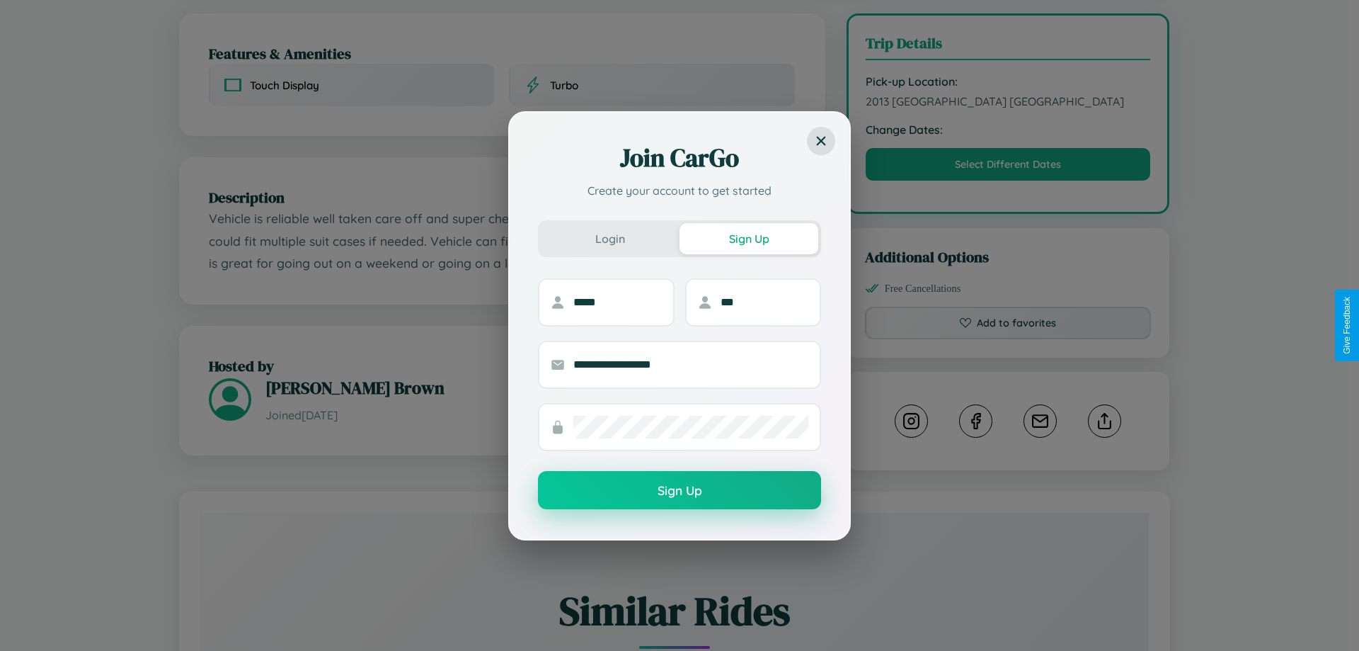
click at [680, 491] on button "Sign Up" at bounding box center [679, 490] width 283 height 38
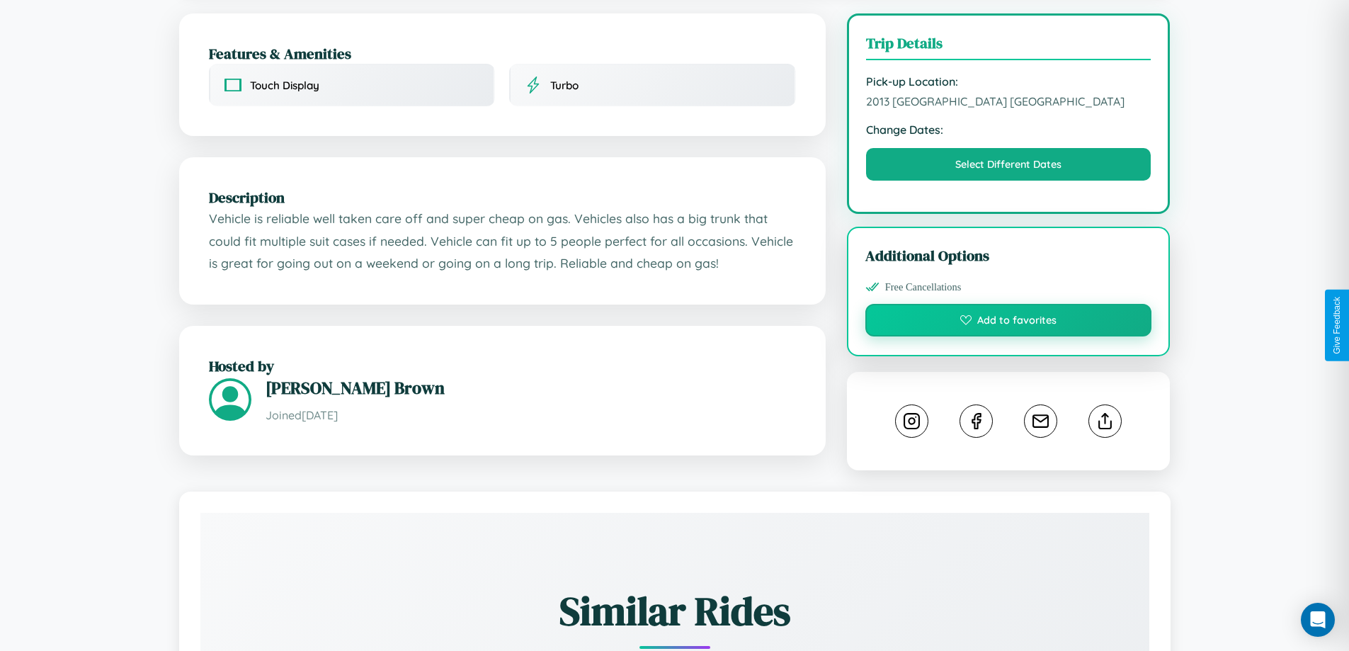
click at [1008, 325] on button "Add to favorites" at bounding box center [1008, 320] width 287 height 33
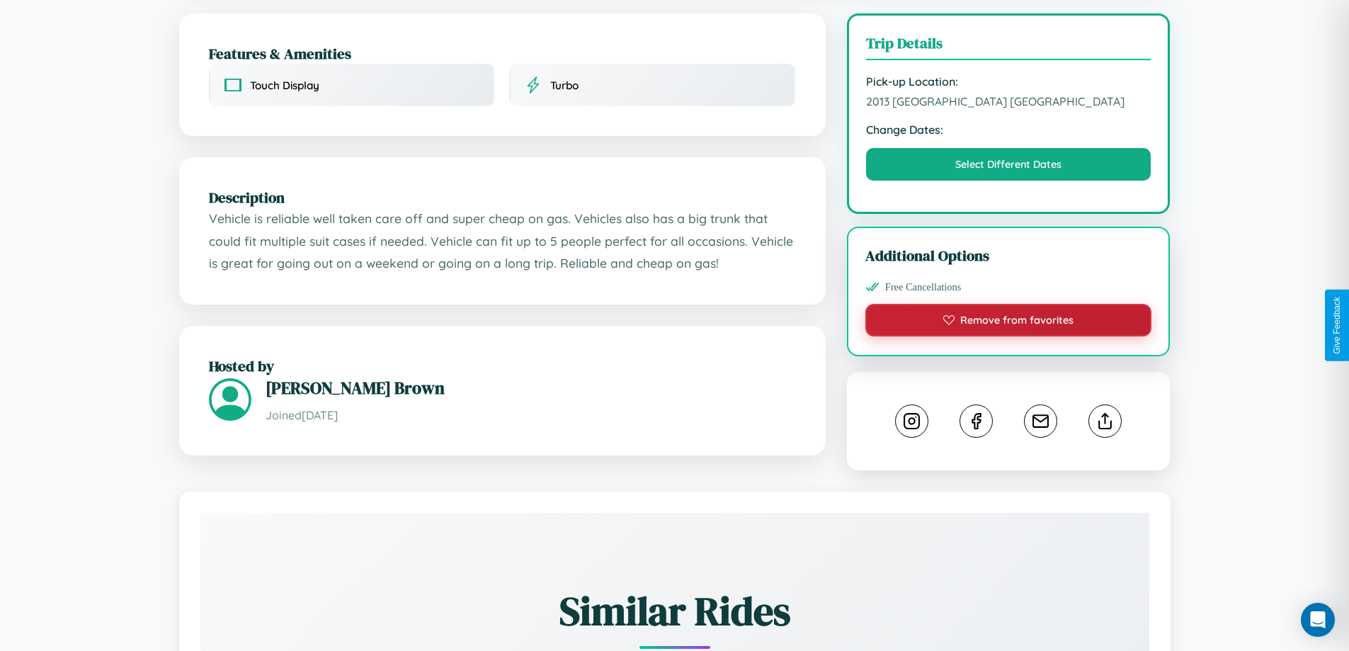
scroll to position [788, 0]
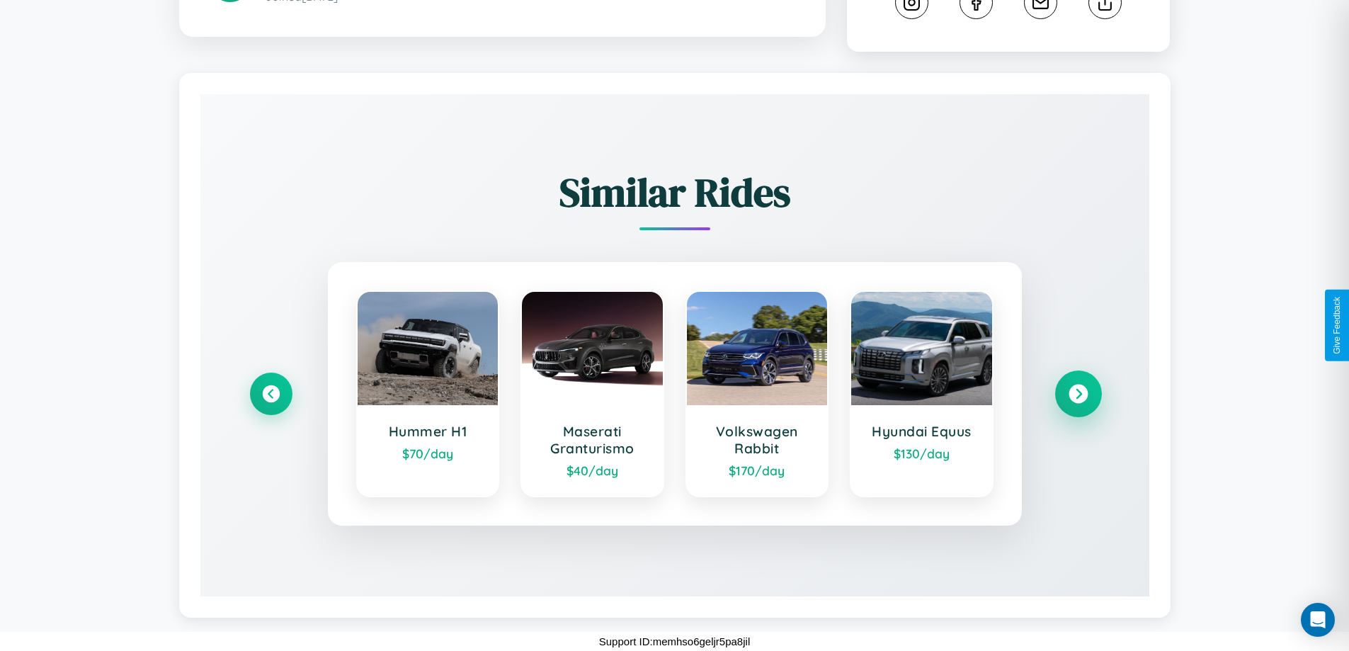
click at [1078, 394] on icon at bounding box center [1077, 393] width 19 height 19
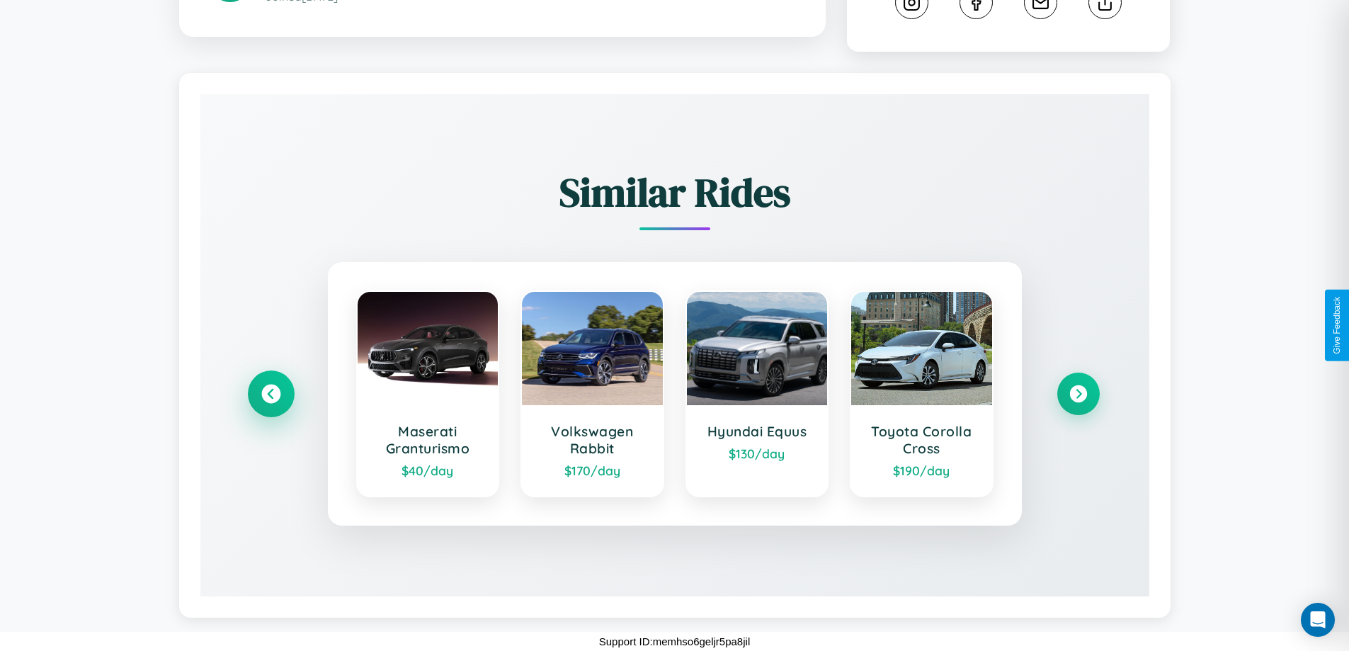
click at [270, 394] on icon at bounding box center [270, 393] width 19 height 19
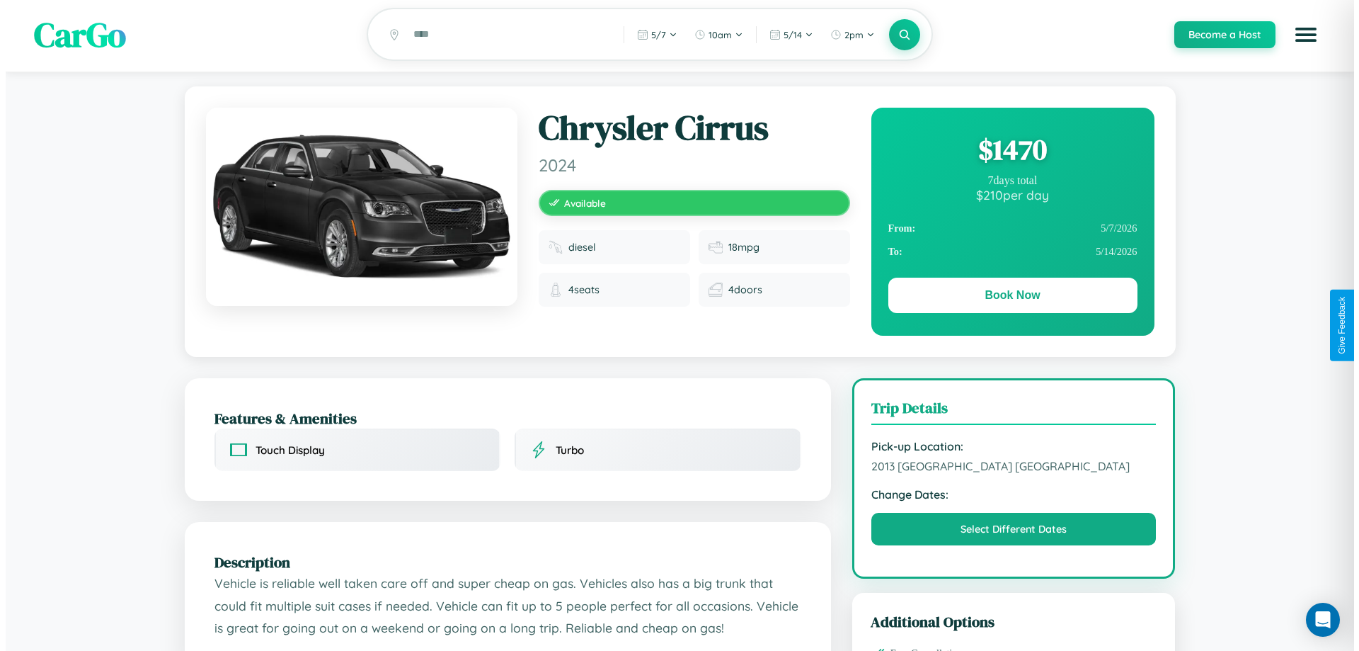
scroll to position [0, 0]
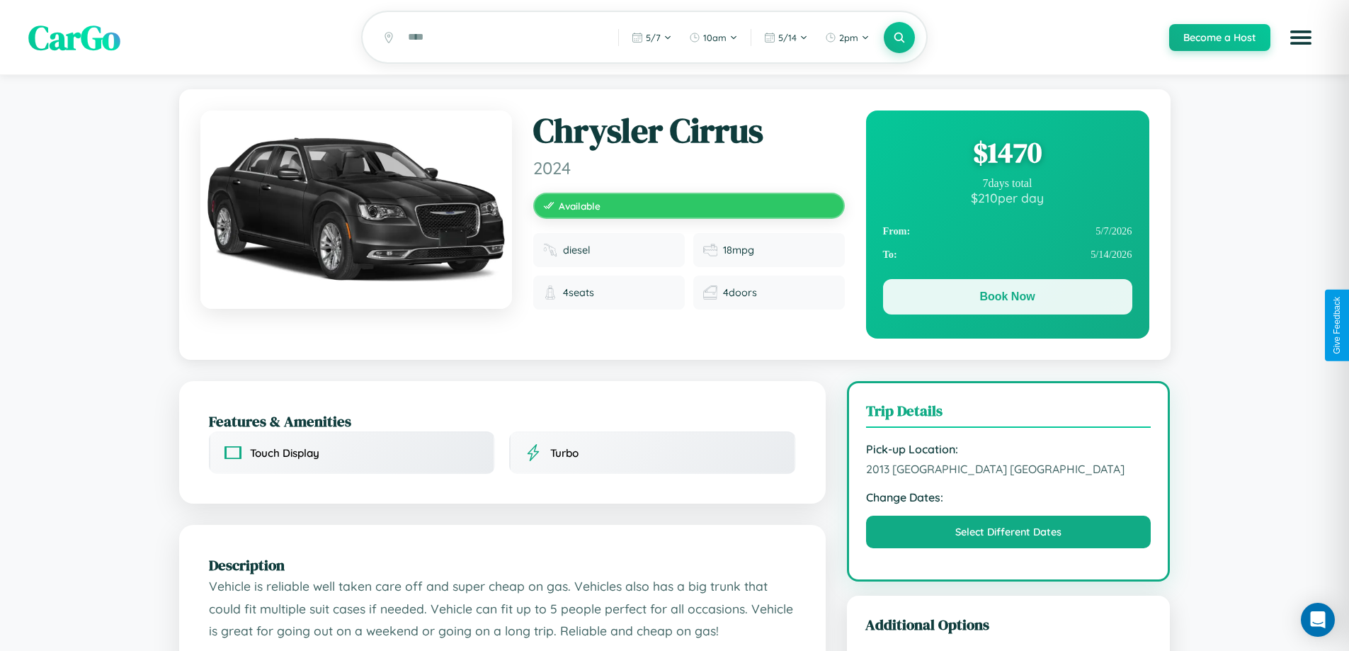
click at [1007, 299] on button "Book Now" at bounding box center [1007, 296] width 249 height 35
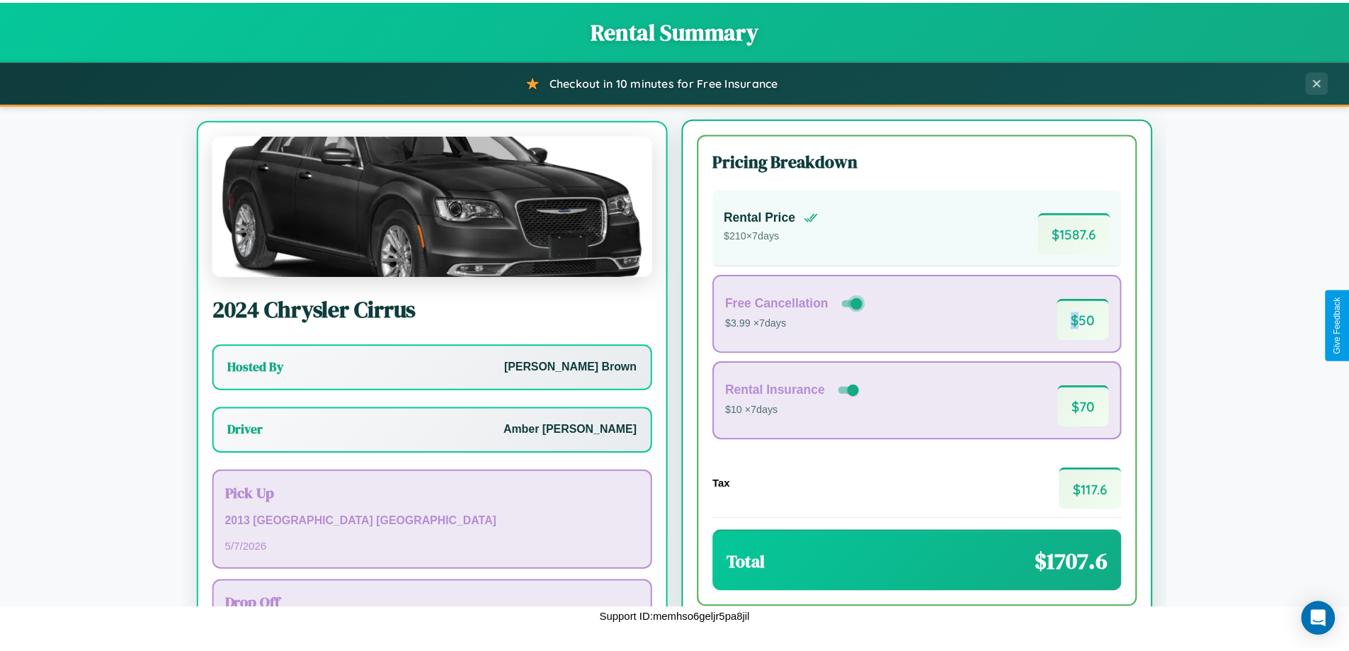
scroll to position [66, 0]
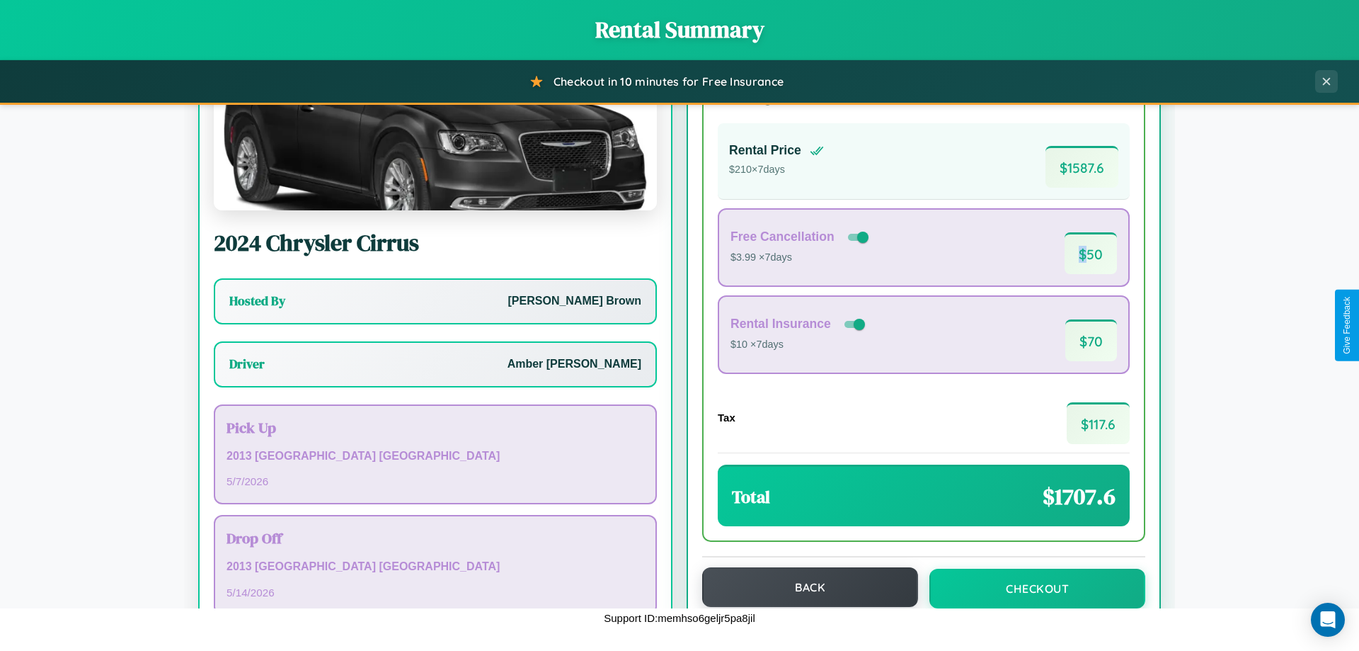
click at [804, 588] on button "Back" at bounding box center [810, 587] width 216 height 40
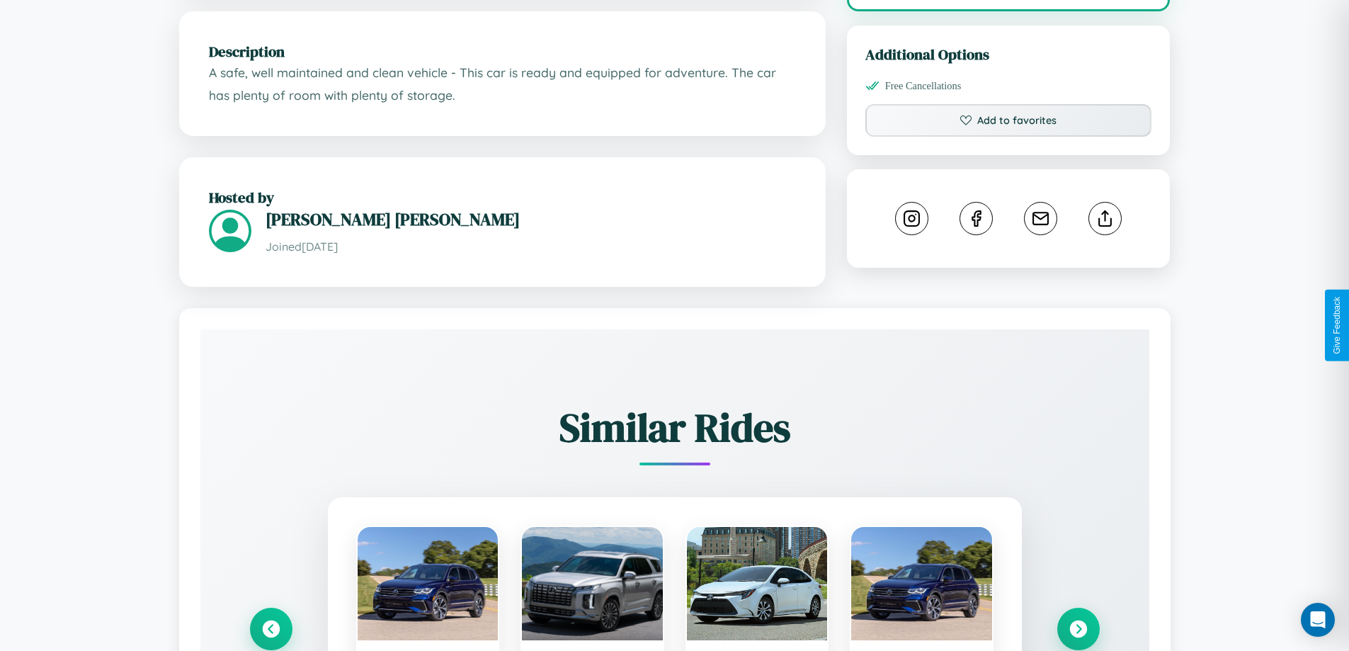
scroll to position [807, 0]
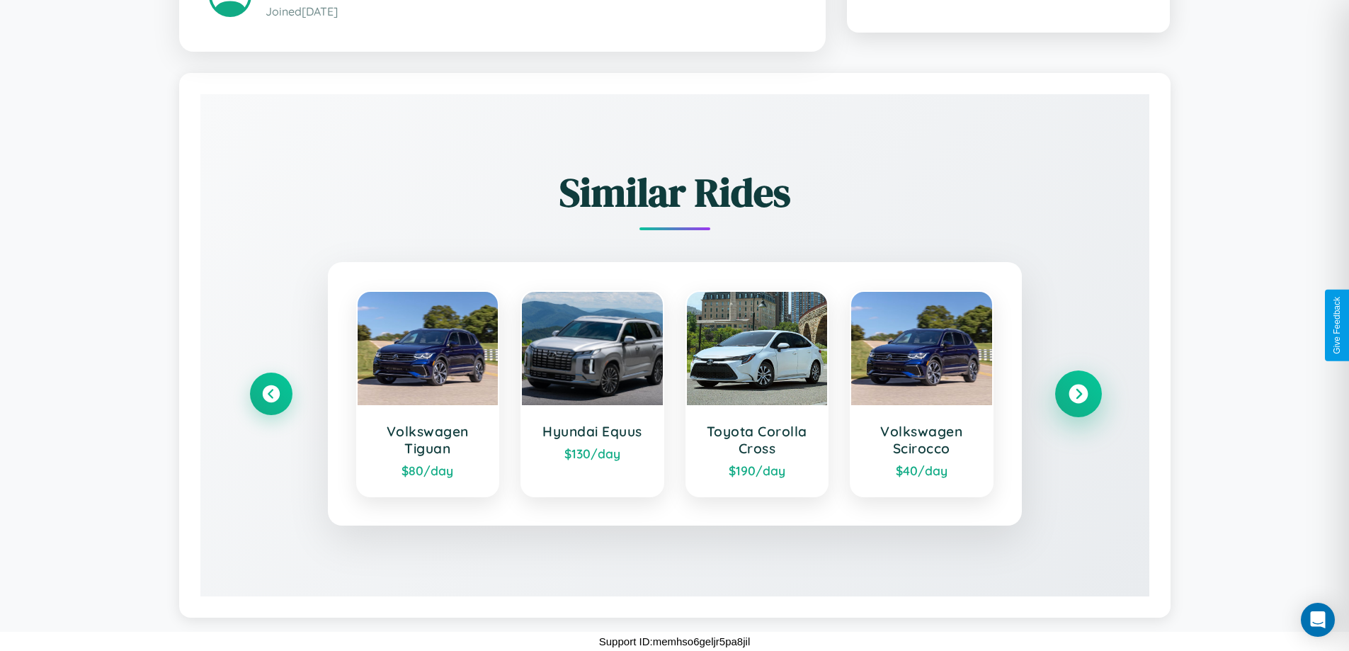
click at [1078, 394] on icon at bounding box center [1077, 393] width 19 height 19
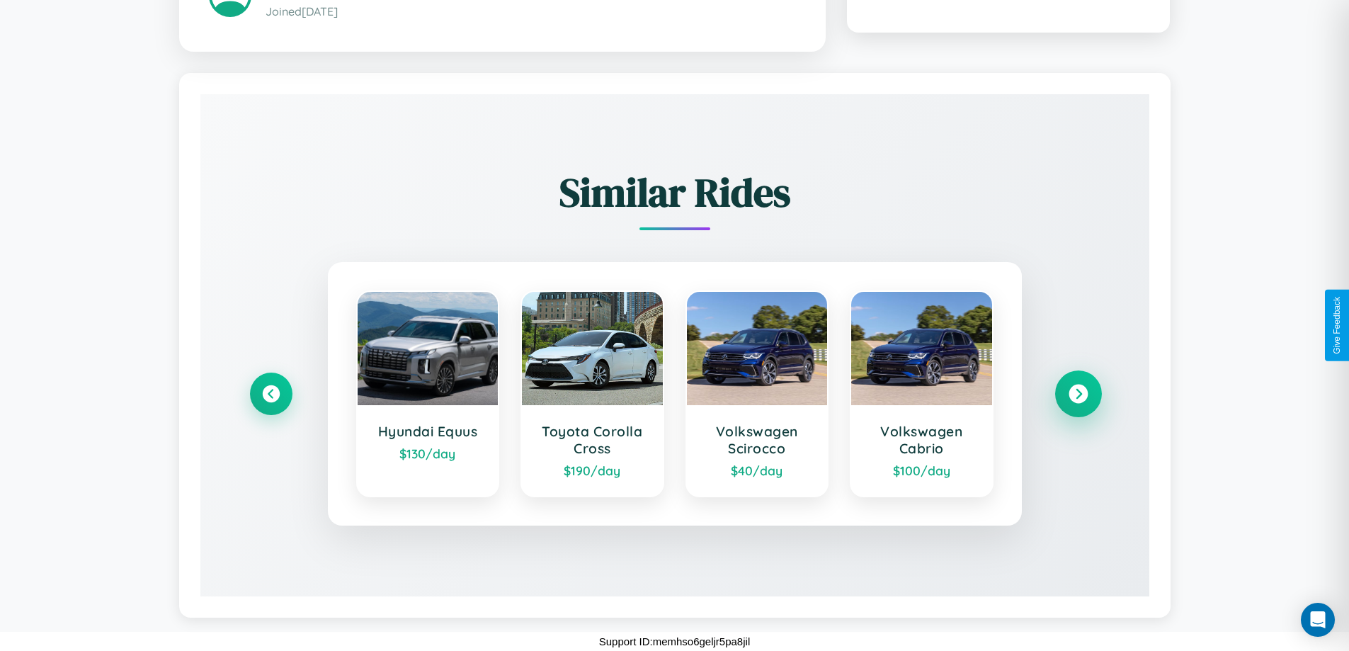
click at [1078, 394] on icon at bounding box center [1077, 393] width 19 height 19
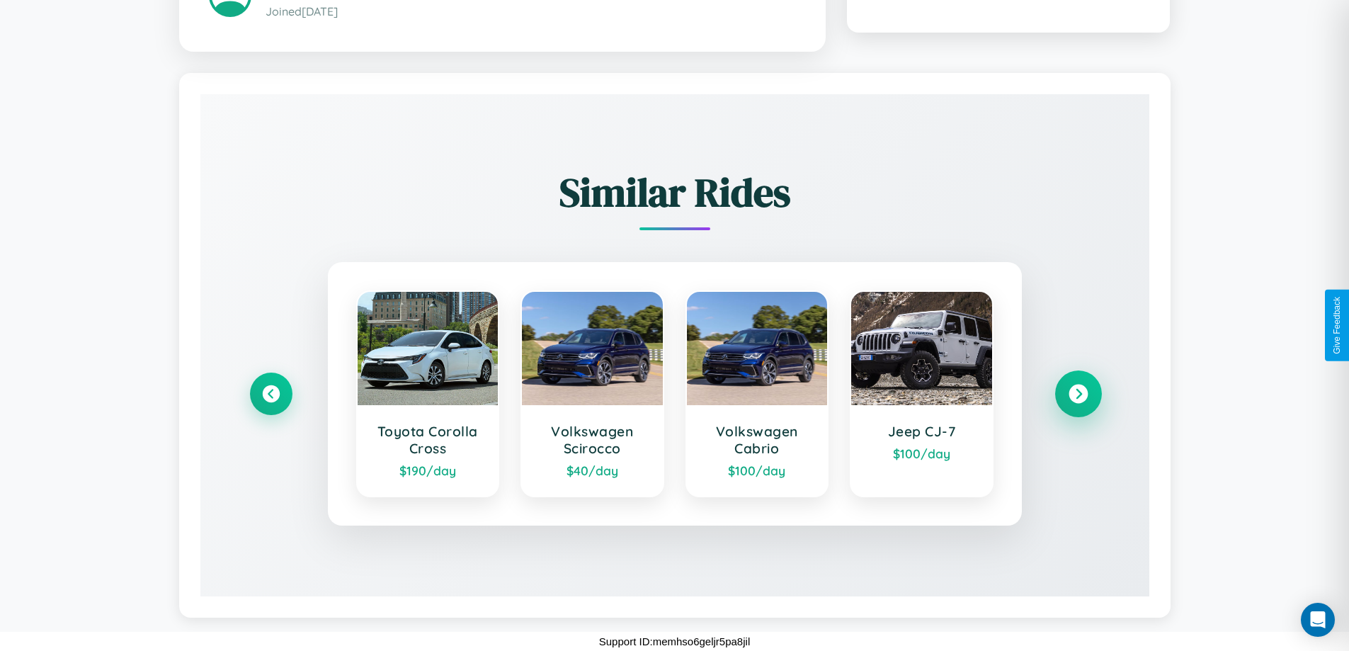
click at [1078, 394] on icon at bounding box center [1077, 393] width 19 height 19
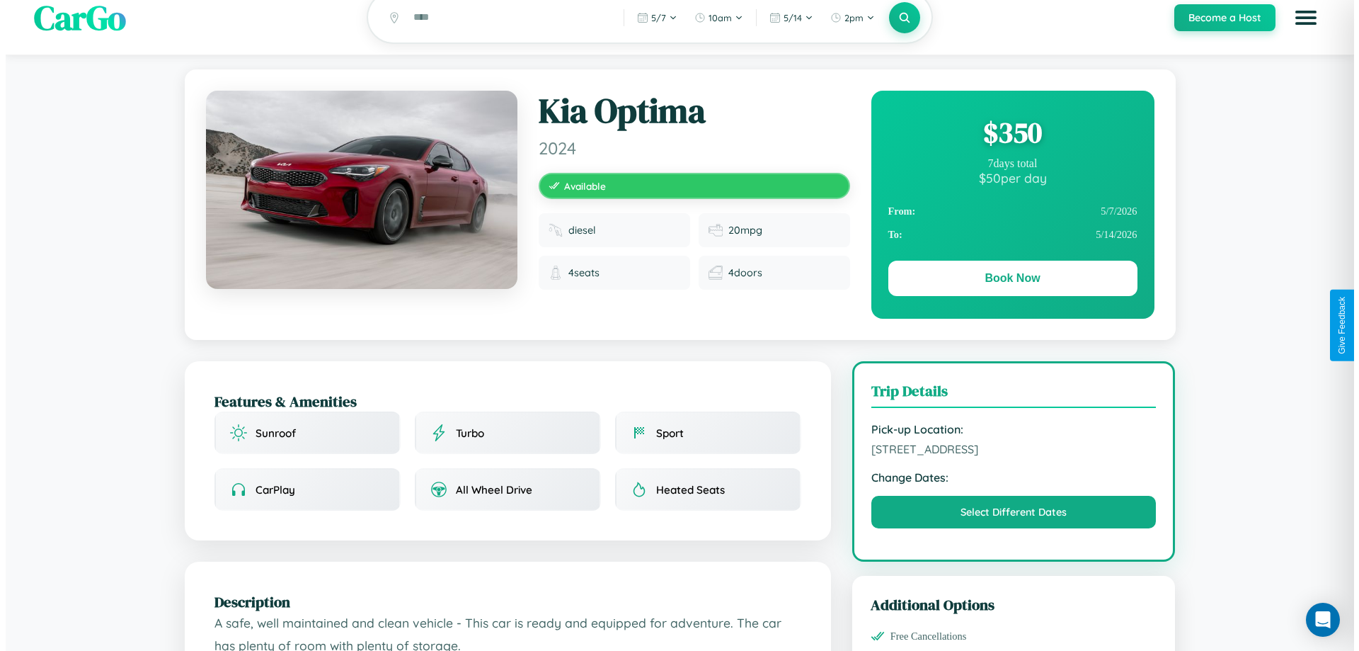
scroll to position [0, 0]
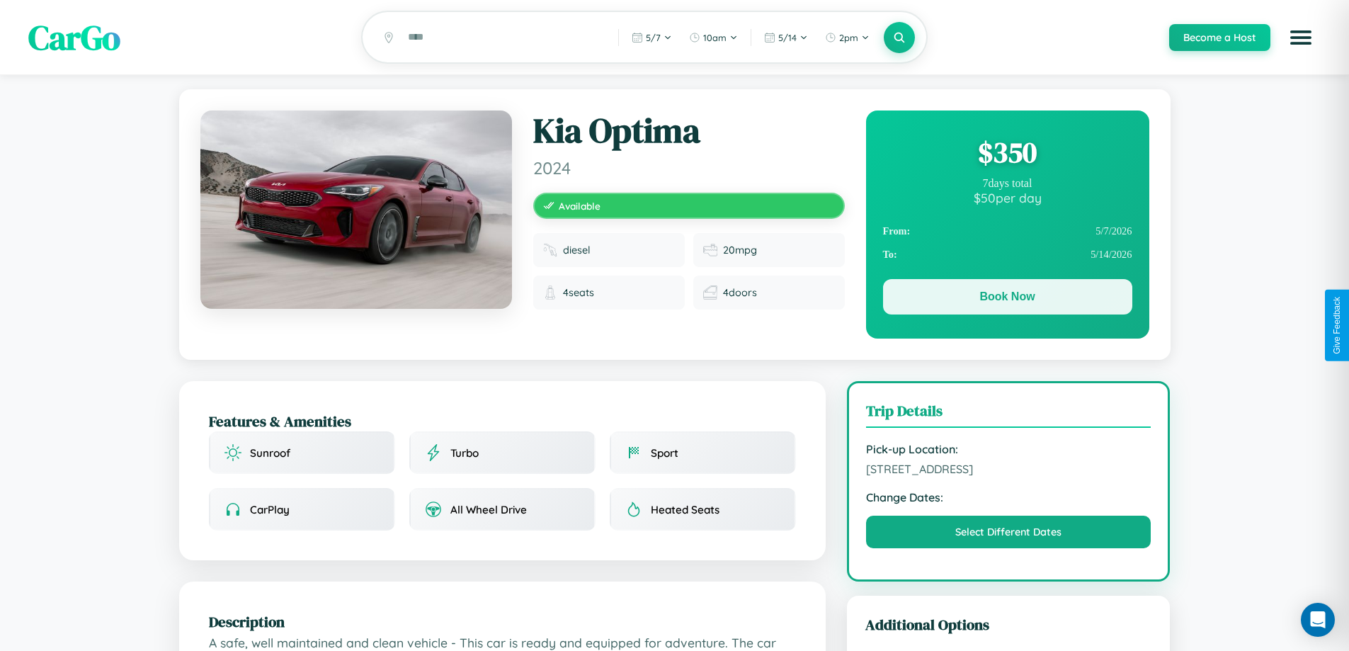
click at [1007, 299] on button "Book Now" at bounding box center [1007, 296] width 249 height 35
